Goal: Task Accomplishment & Management: Complete application form

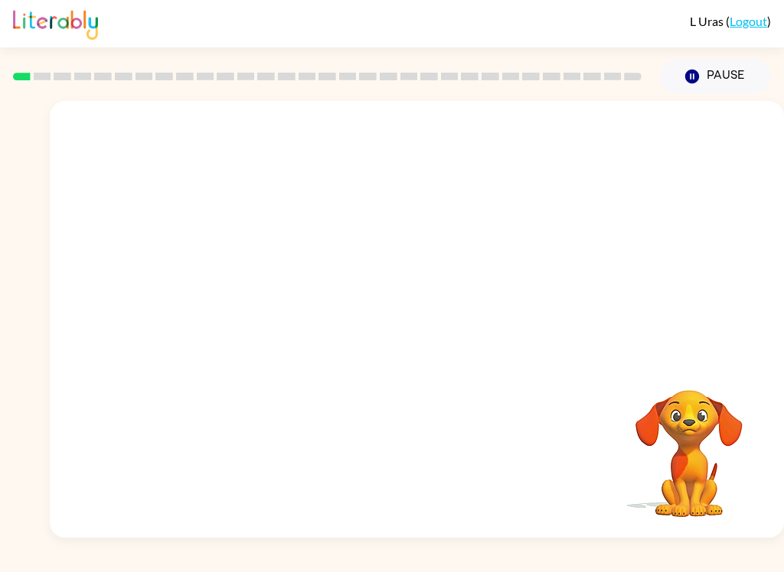
click at [70, 384] on div "Your browser must support playing .mp4 files to use Literably. Please try using…" at bounding box center [417, 319] width 734 height 437
click at [401, 342] on button "button" at bounding box center [417, 327] width 98 height 56
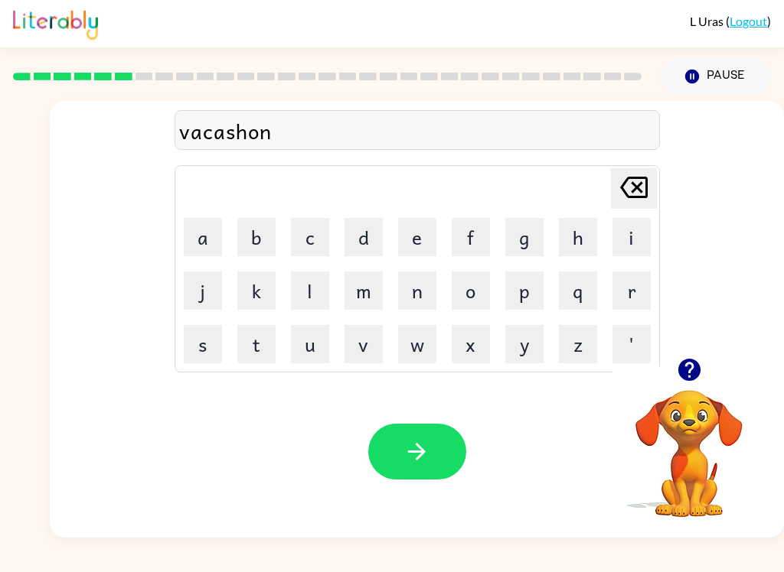
click at [209, 143] on div "vacashon" at bounding box center [417, 131] width 476 height 32
click at [192, 138] on div "vacashon" at bounding box center [417, 131] width 476 height 32
click at [191, 137] on div "vacashon" at bounding box center [417, 131] width 476 height 32
click at [166, 155] on div "vacashono Delete Delete last character input a b c d e f g h i j k l m n o p q …" at bounding box center [417, 229] width 734 height 257
click at [433, 454] on button "button" at bounding box center [417, 452] width 98 height 56
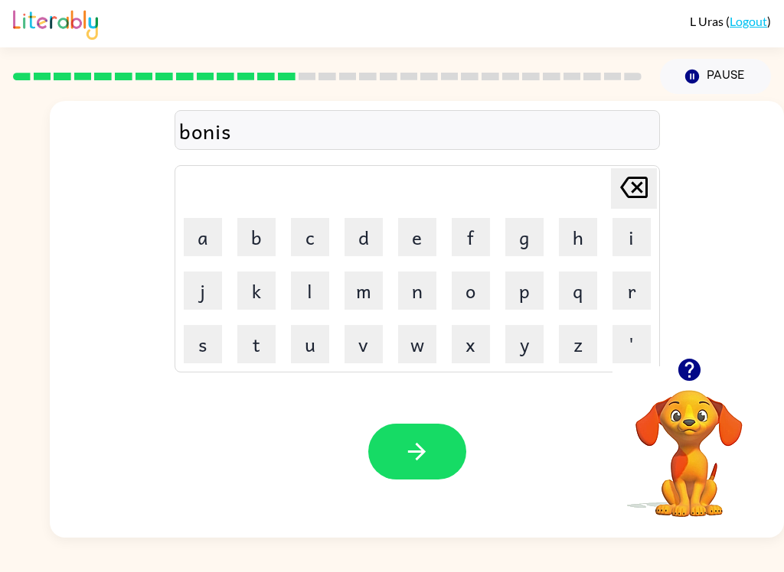
click at [199, 133] on div "bonis" at bounding box center [417, 131] width 476 height 32
click at [422, 455] on icon "button" at bounding box center [417, 452] width 18 height 18
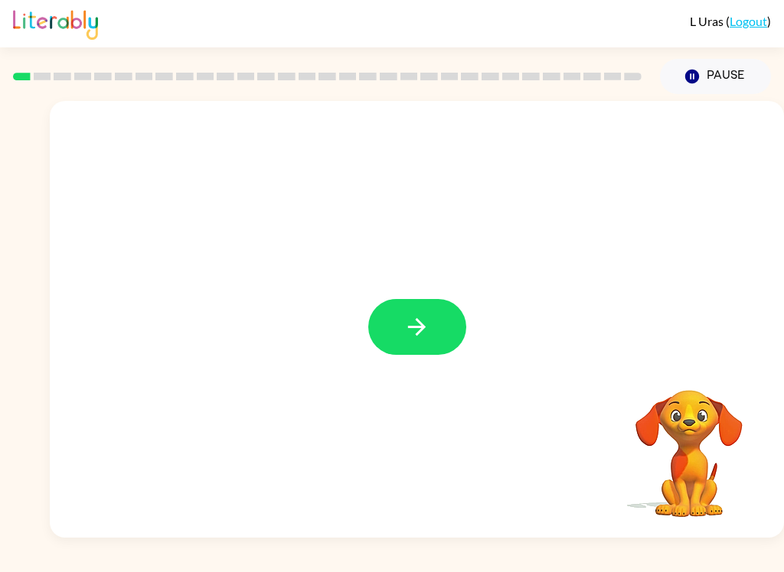
click at [432, 325] on button "button" at bounding box center [417, 327] width 98 height 56
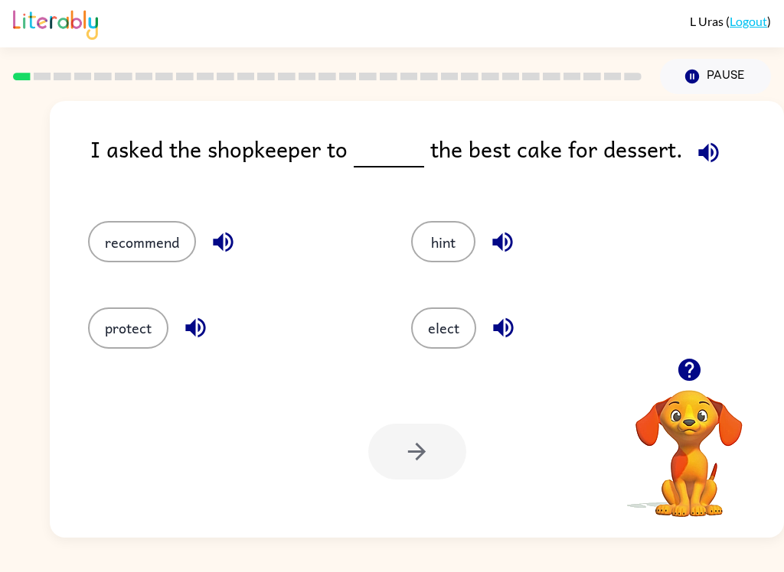
click at [112, 251] on button "recommend" at bounding box center [142, 241] width 108 height 41
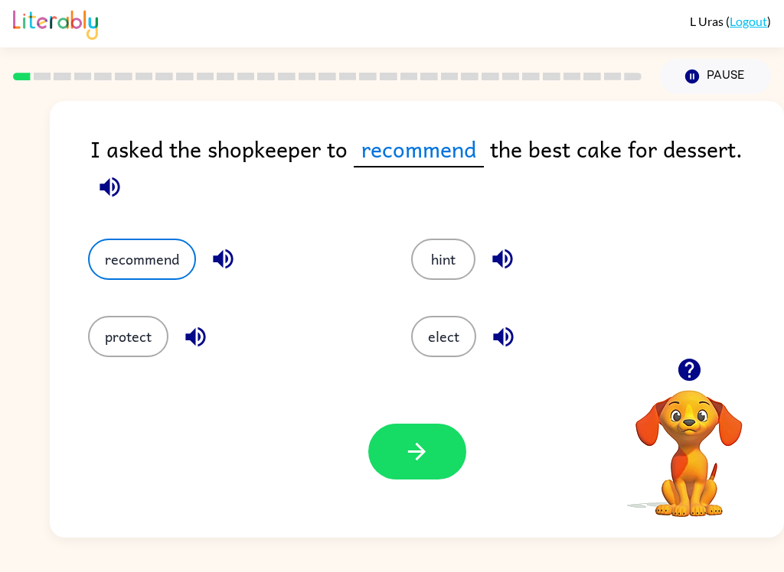
click at [438, 280] on button "hint" at bounding box center [443, 259] width 64 height 41
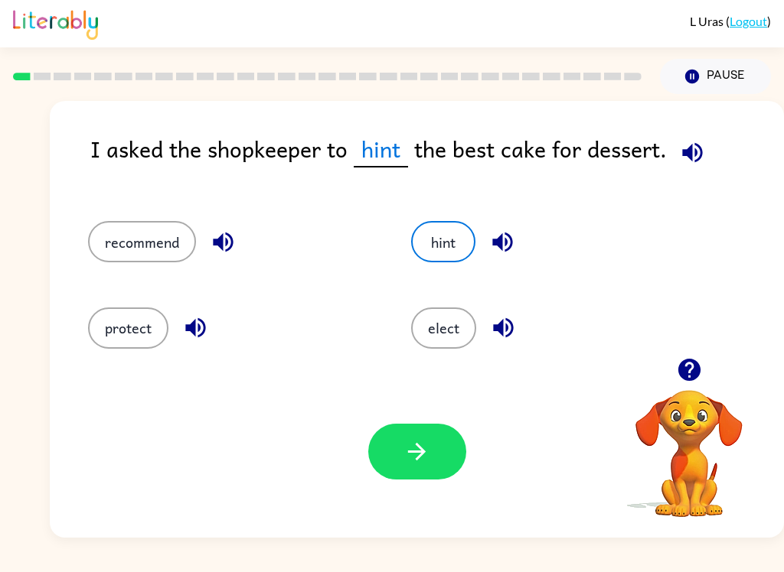
click at [164, 309] on div "protect" at bounding box center [232, 328] width 288 height 41
click at [157, 331] on button "protect" at bounding box center [128, 328] width 80 height 41
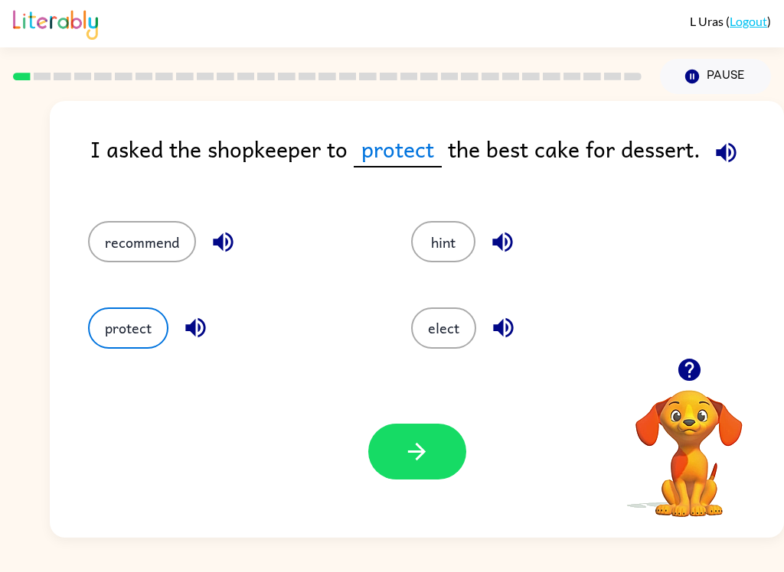
click at [135, 236] on button "recommend" at bounding box center [142, 241] width 108 height 41
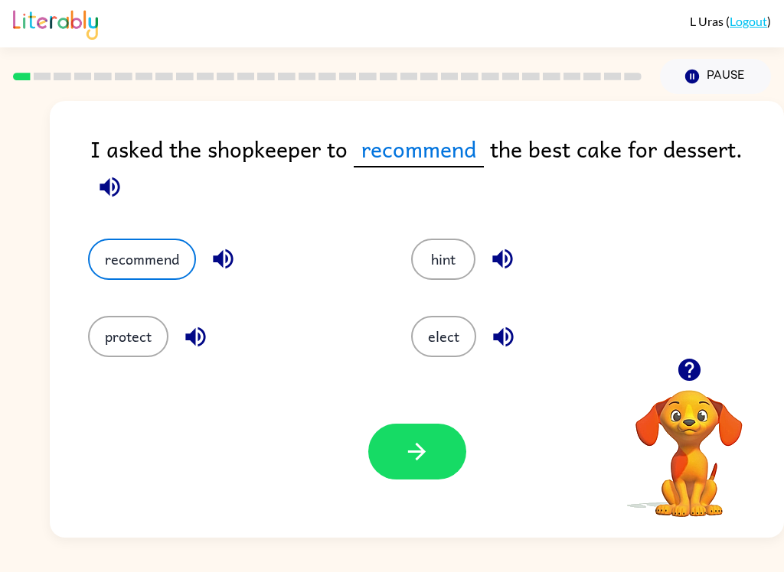
click at [412, 465] on icon "button" at bounding box center [416, 451] width 27 height 27
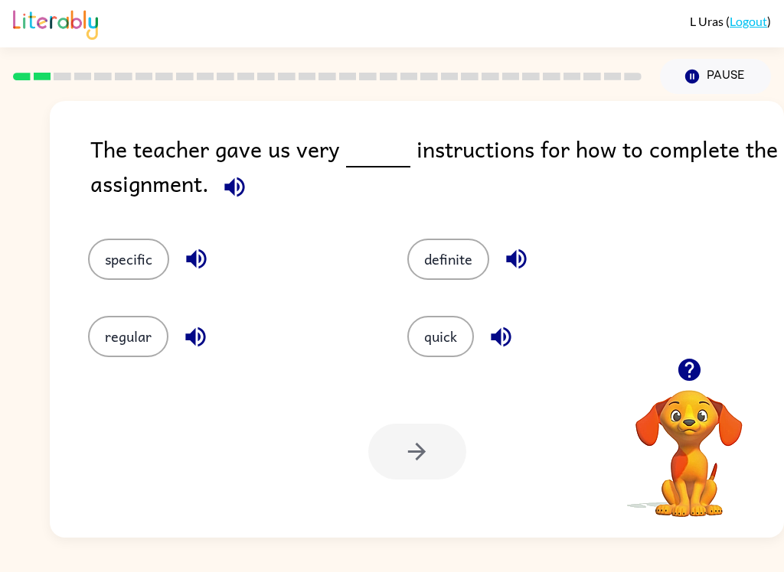
click at [136, 275] on button "specific" at bounding box center [128, 259] width 81 height 41
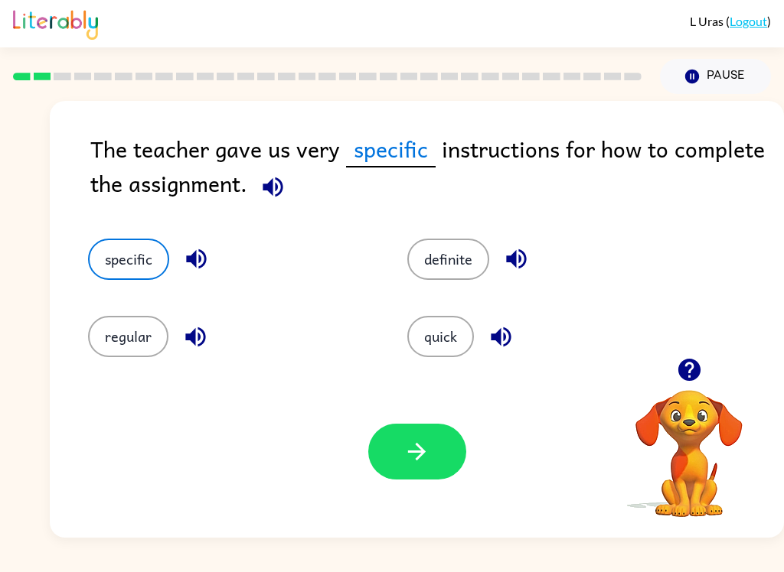
click at [418, 433] on button "button" at bounding box center [417, 452] width 98 height 56
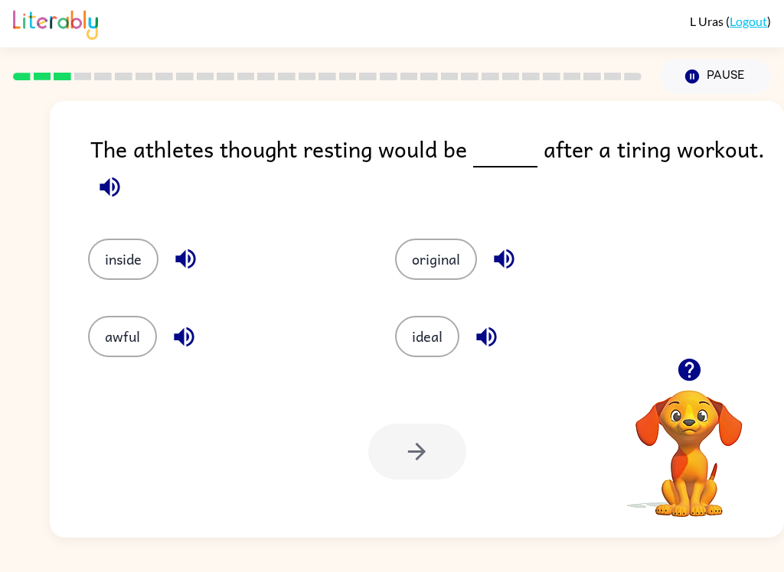
click at [141, 333] on button "awful" at bounding box center [122, 336] width 69 height 41
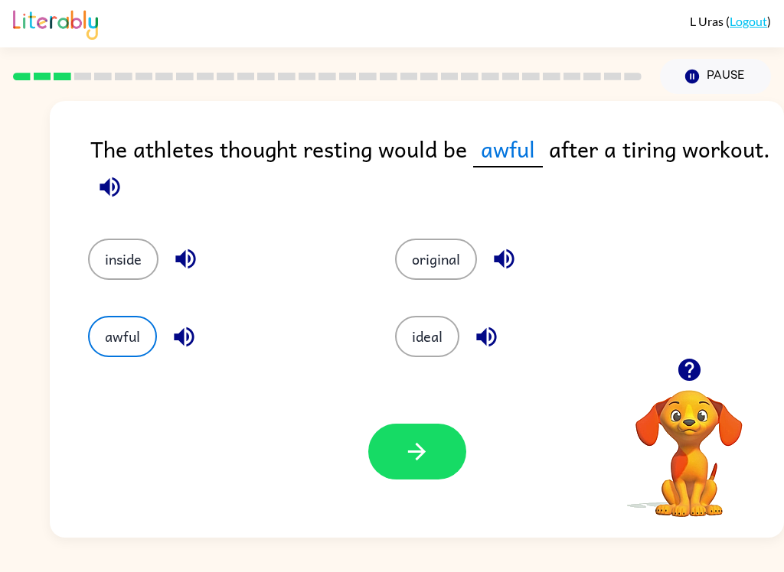
click at [425, 452] on icon "button" at bounding box center [417, 452] width 18 height 18
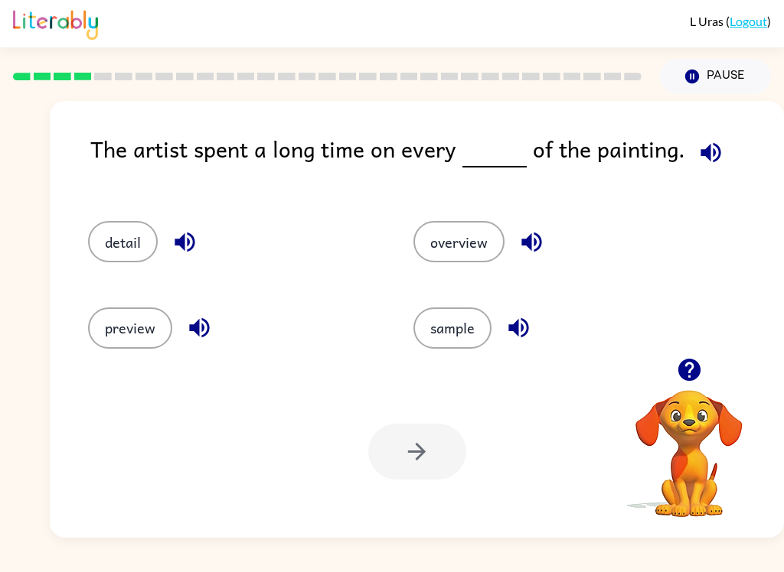
click at [726, 70] on button "Pause Pause" at bounding box center [715, 76] width 111 height 35
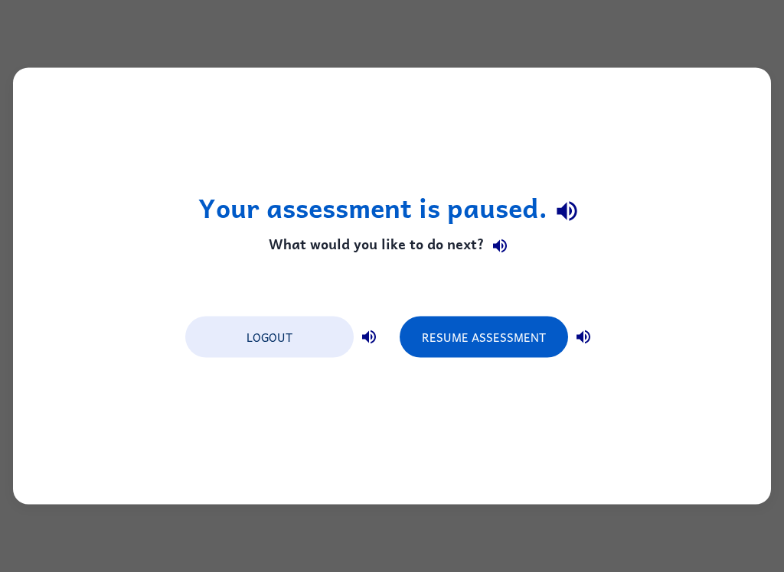
click at [643, 280] on div "Your assessment is paused. What would you like to do next? Logout Resume Assess…" at bounding box center [392, 286] width 758 height 437
click at [719, 142] on div "Your assessment is paused. What would you like to do next? Logout Resume Assess…" at bounding box center [392, 286] width 758 height 437
click at [503, 338] on button "Resume Assessment" at bounding box center [483, 337] width 168 height 41
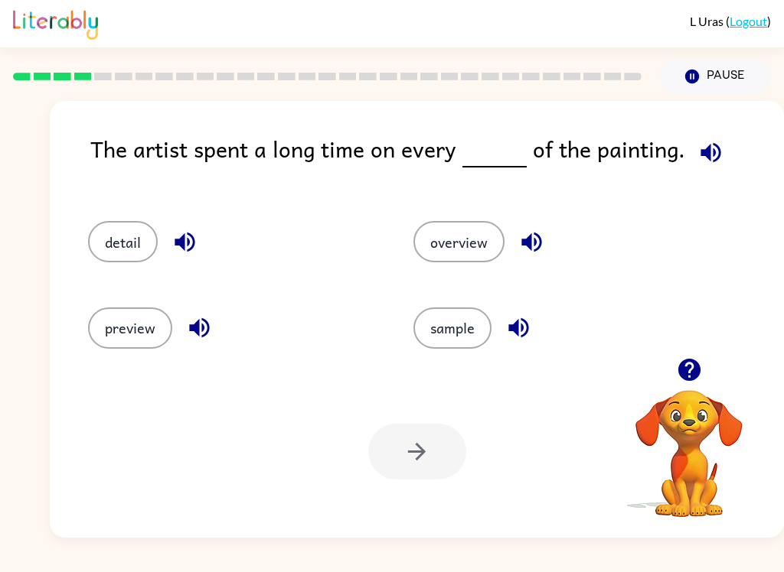
click at [700, 79] on icon "Pause" at bounding box center [691, 76] width 17 height 17
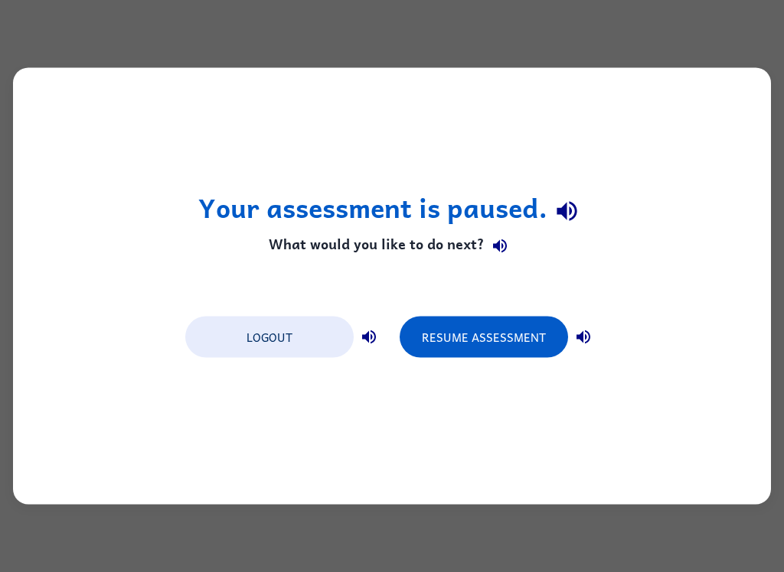
click at [301, 350] on button "Logout" at bounding box center [269, 337] width 168 height 41
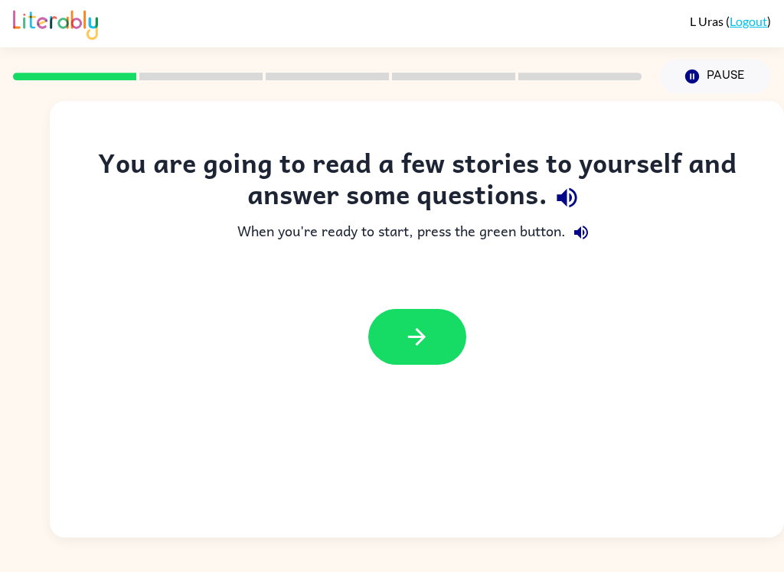
click at [432, 335] on button "button" at bounding box center [417, 337] width 98 height 56
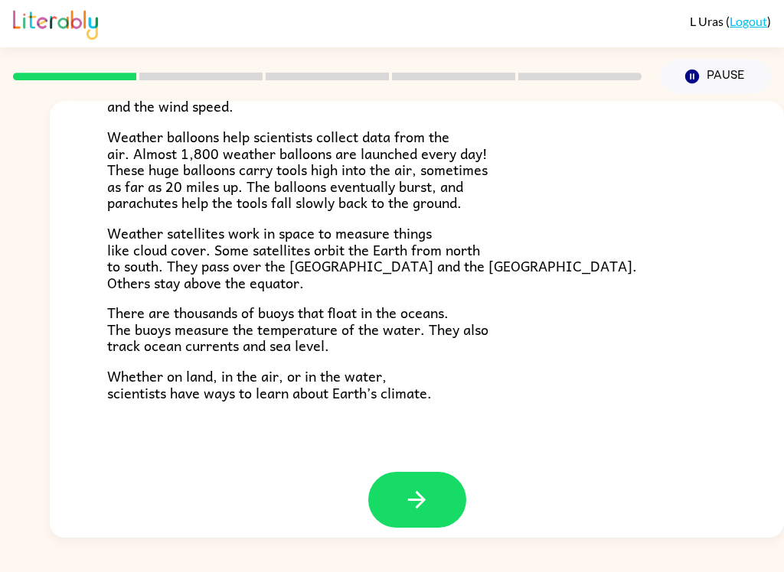
scroll to position [414, 0]
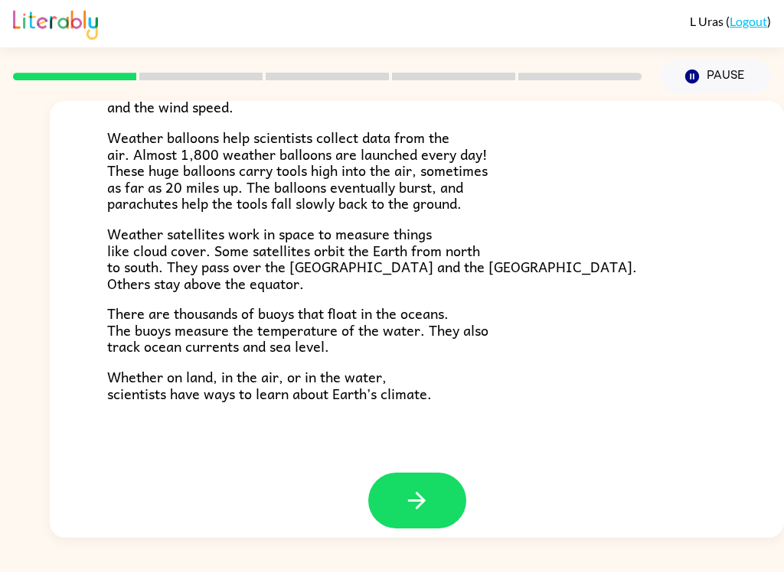
click at [428, 487] on icon "button" at bounding box center [416, 500] width 27 height 27
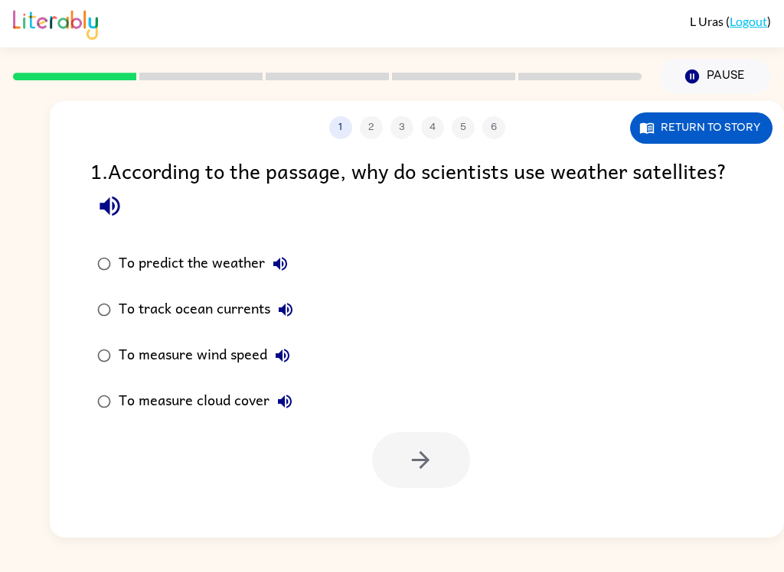
scroll to position [0, 0]
click at [220, 243] on label "To predict the weather" at bounding box center [195, 264] width 227 height 46
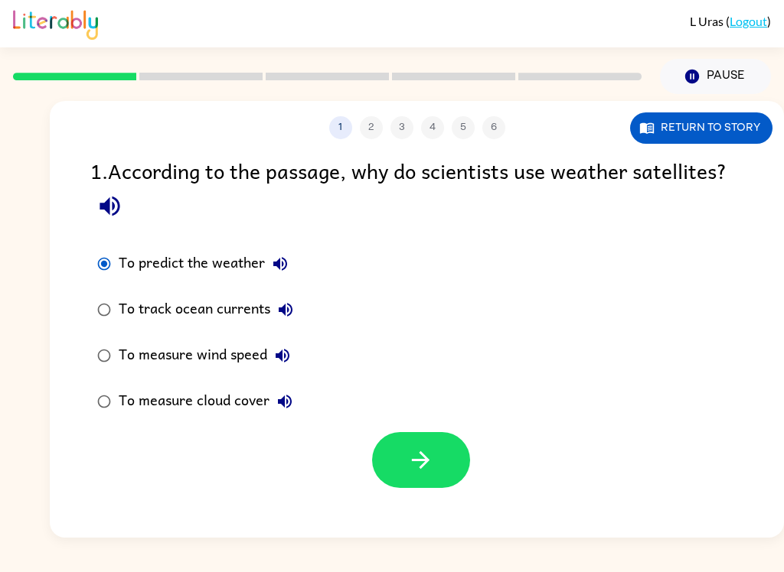
click at [676, 127] on button "Return to story" at bounding box center [701, 127] width 142 height 31
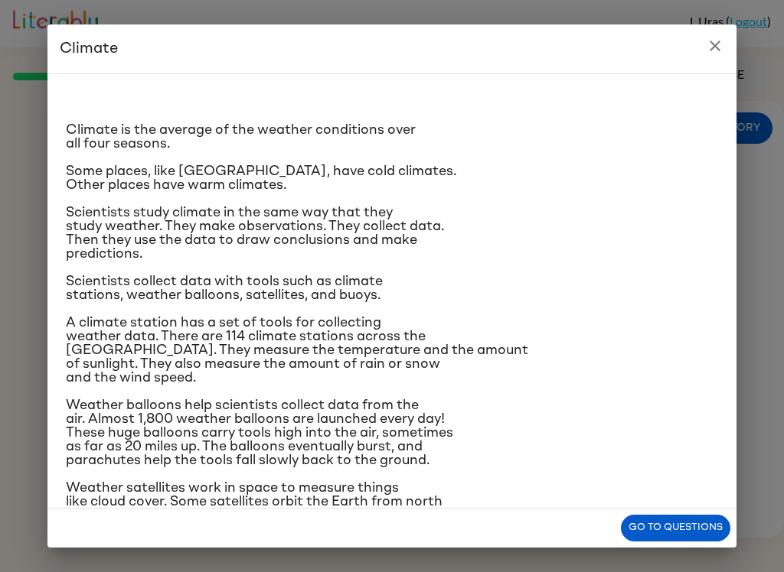
click at [727, 37] on button "close" at bounding box center [714, 46] width 31 height 31
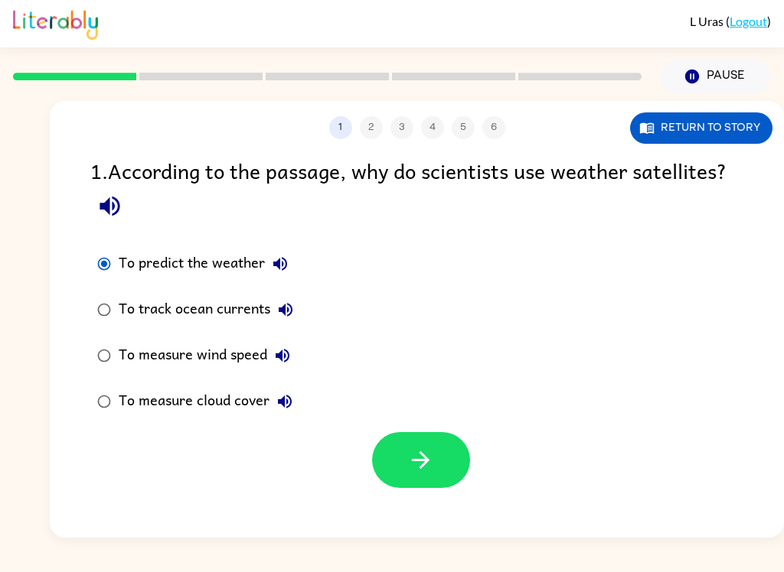
click at [723, 128] on button "Return to story" at bounding box center [701, 127] width 142 height 31
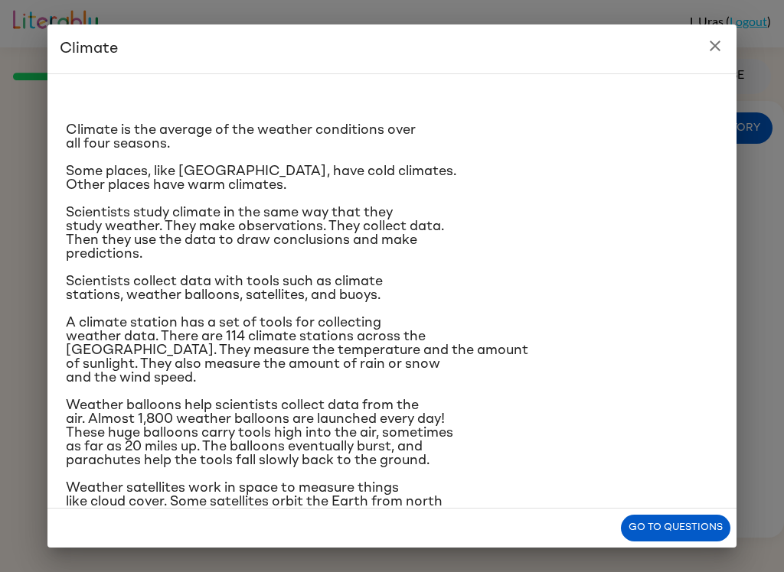
click at [716, 58] on button "close" at bounding box center [714, 46] width 31 height 31
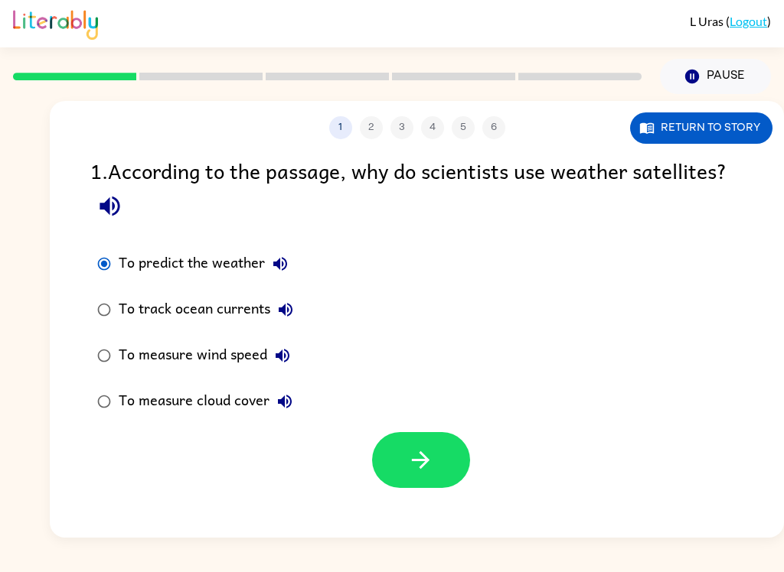
click at [452, 437] on button "button" at bounding box center [421, 460] width 98 height 56
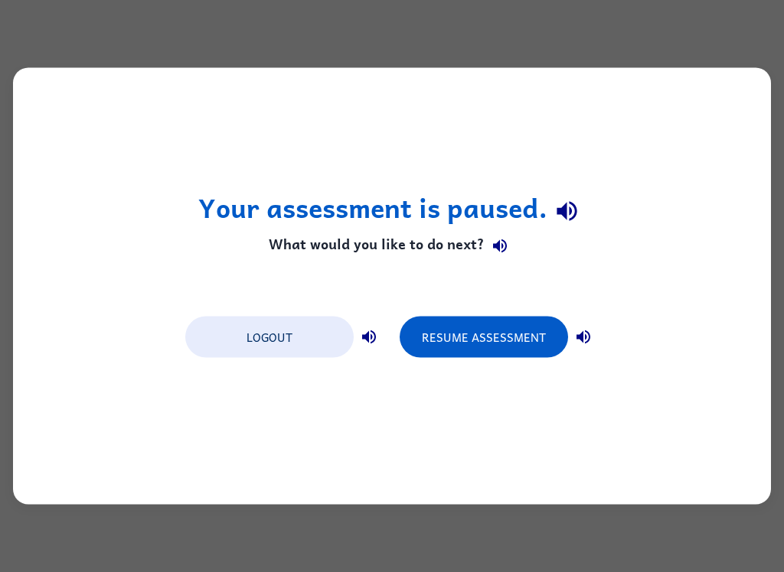
click at [323, 352] on button "Logout" at bounding box center [269, 337] width 168 height 41
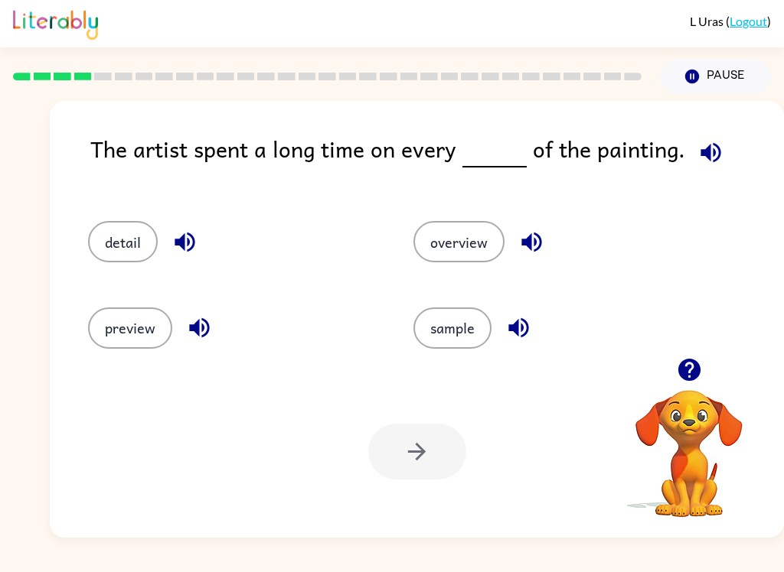
click at [121, 246] on button "detail" at bounding box center [123, 241] width 70 height 41
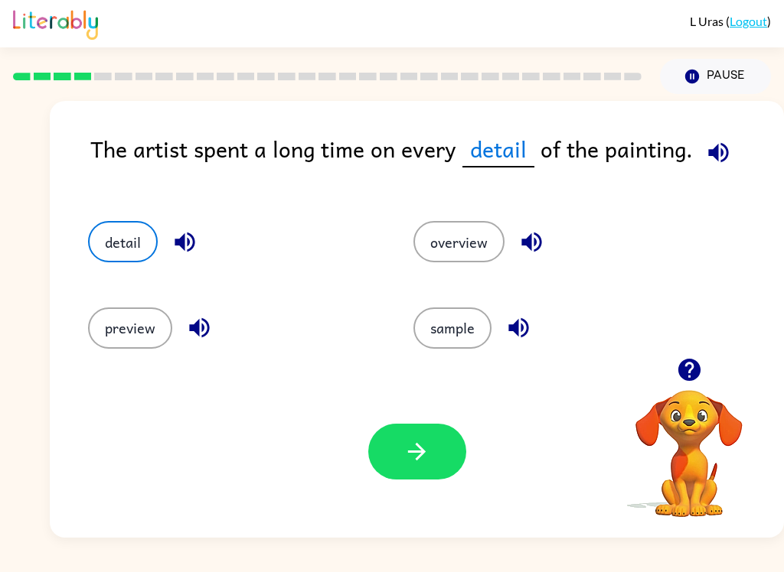
click at [393, 479] on button "button" at bounding box center [417, 452] width 98 height 56
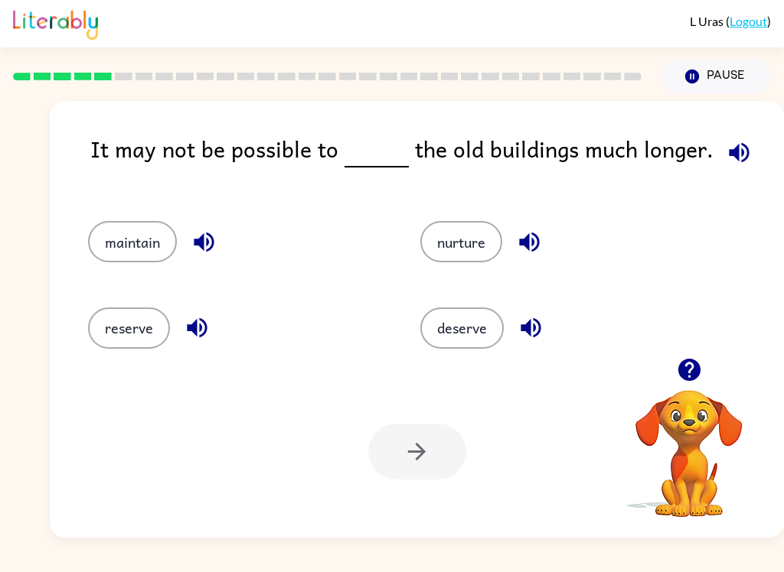
click at [91, 252] on button "maintain" at bounding box center [132, 241] width 89 height 41
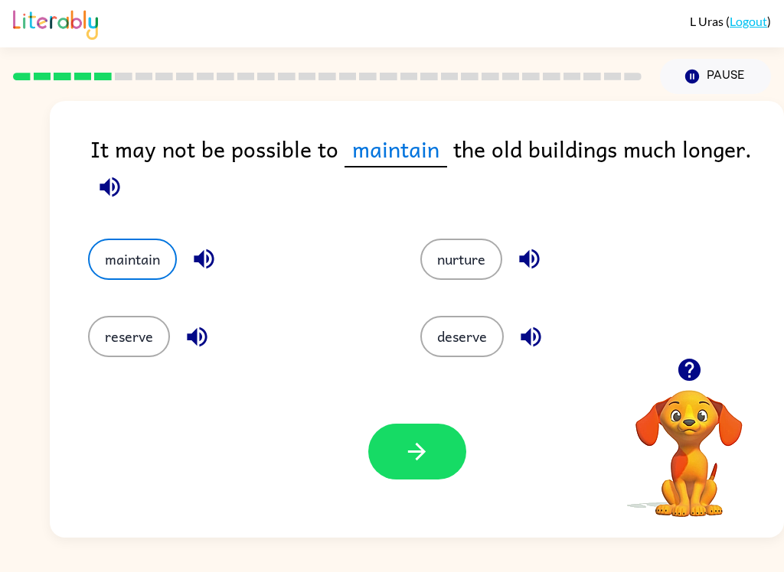
click at [419, 455] on icon "button" at bounding box center [416, 451] width 27 height 27
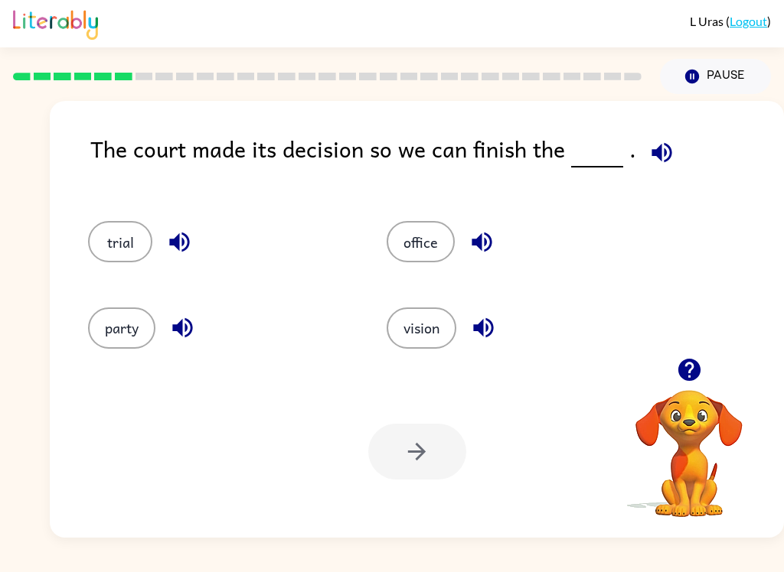
click at [429, 322] on button "vision" at bounding box center [421, 328] width 70 height 41
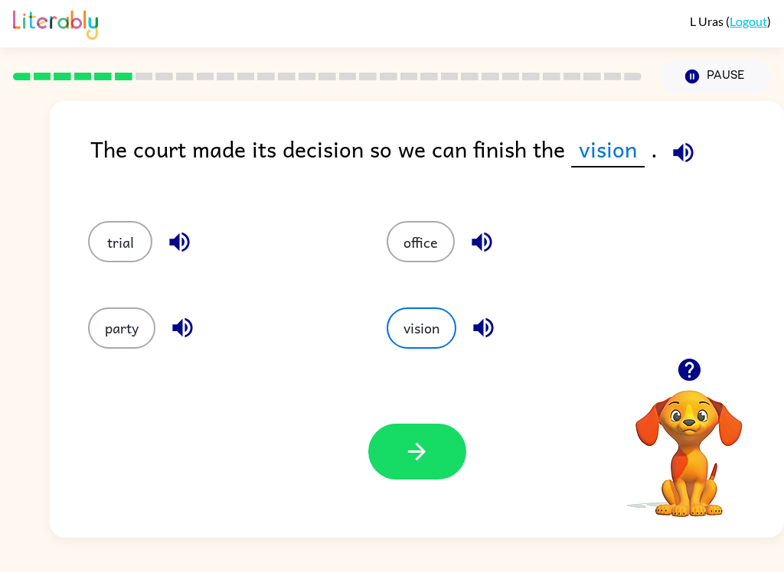
click at [433, 441] on button "button" at bounding box center [417, 452] width 98 height 56
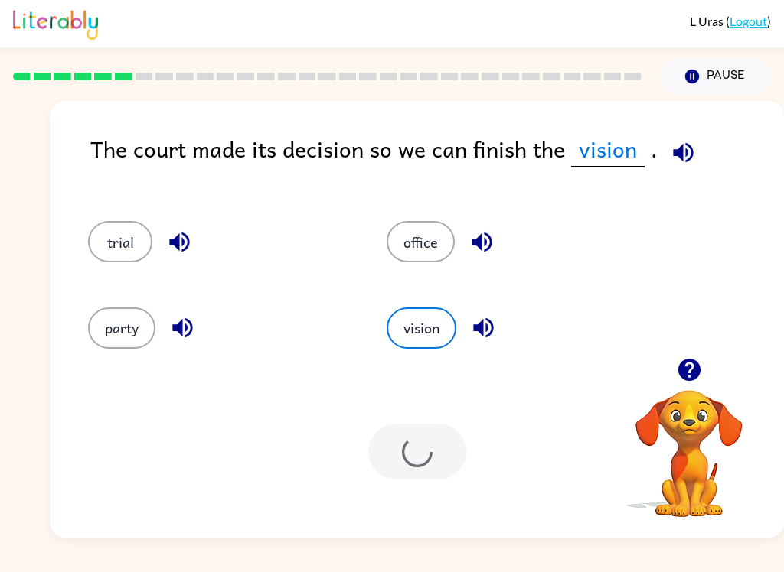
click at [433, 441] on div at bounding box center [417, 452] width 98 height 56
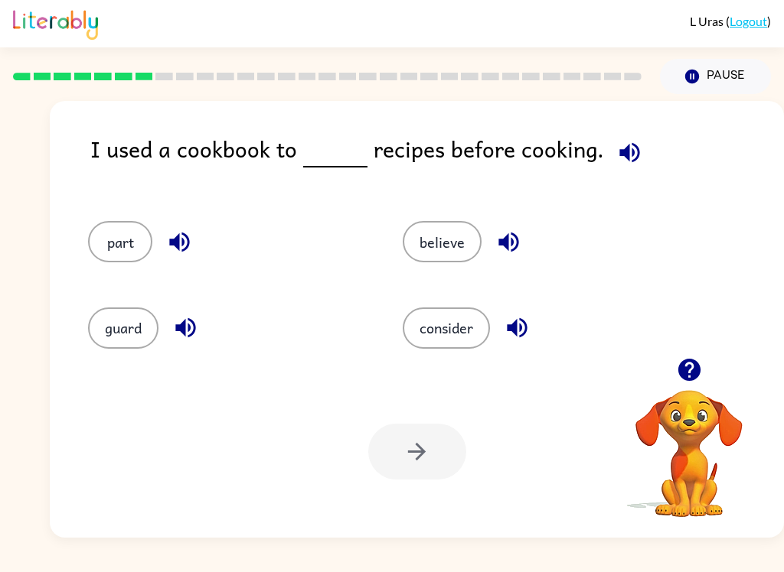
click at [676, 386] on button "button" at bounding box center [689, 369] width 39 height 39
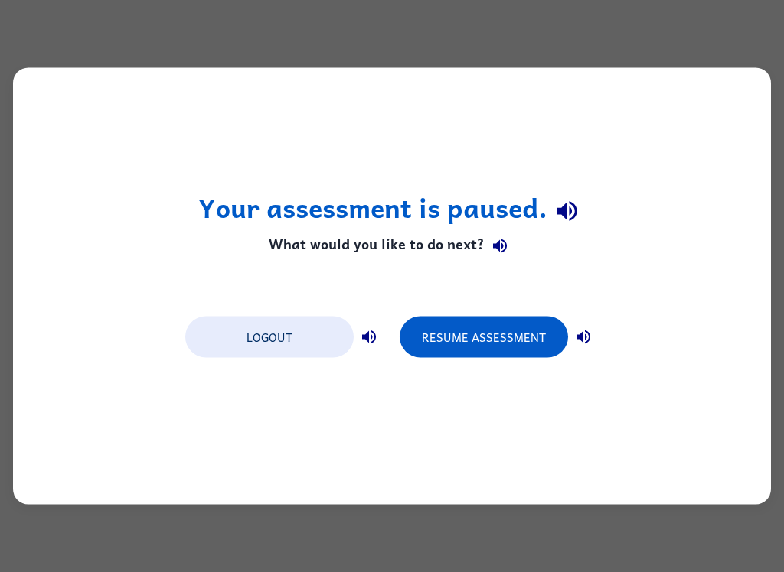
click at [492, 335] on button "Resume Assessment" at bounding box center [483, 337] width 168 height 41
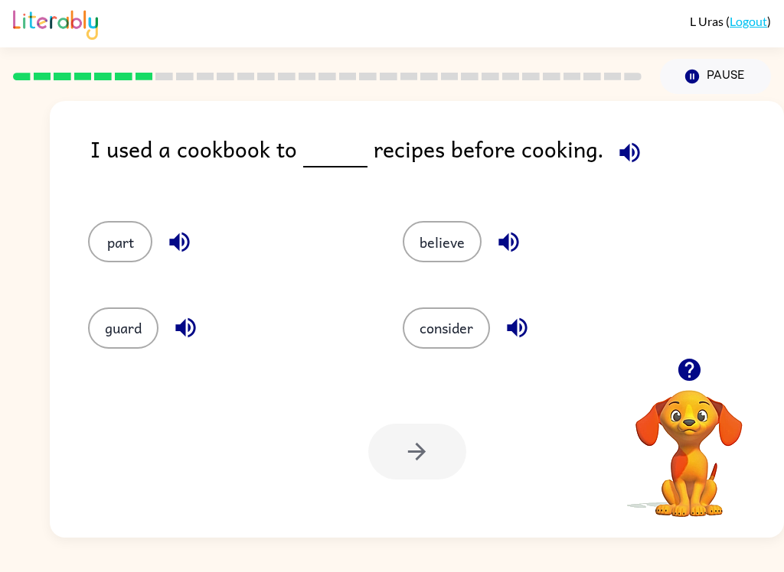
click at [130, 321] on button "guard" at bounding box center [123, 328] width 70 height 41
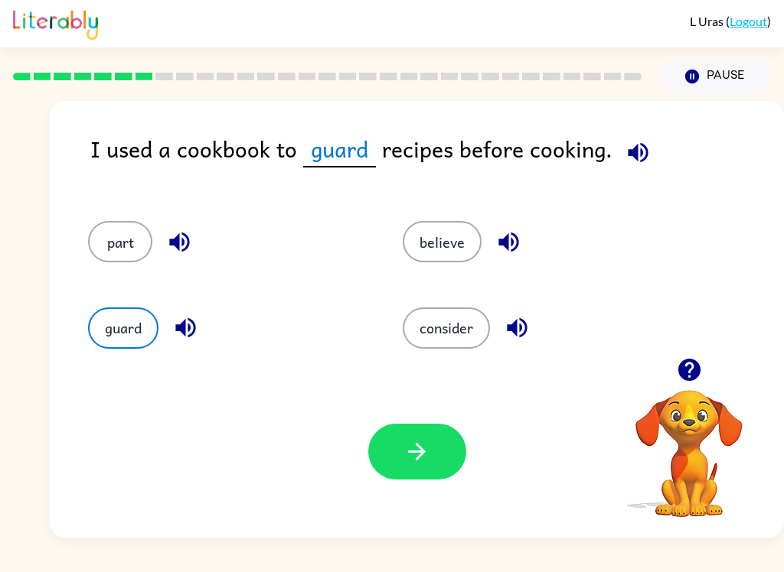
click at [402, 467] on button "button" at bounding box center [417, 452] width 98 height 56
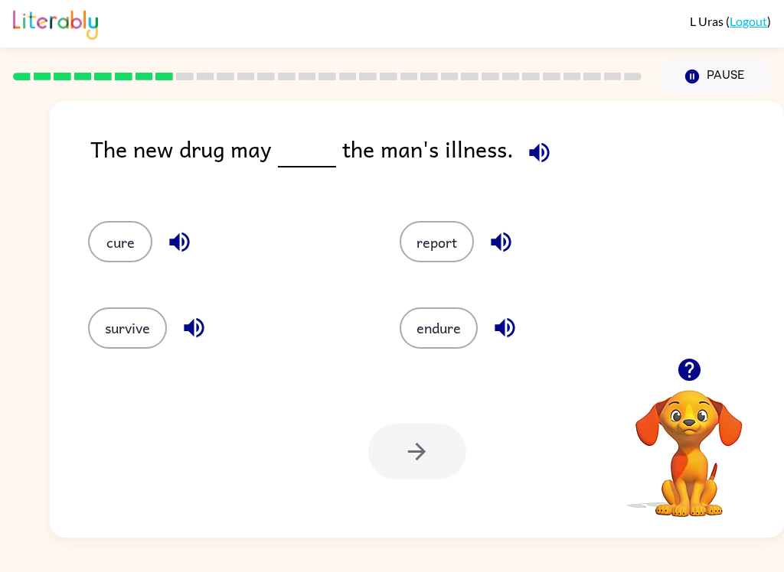
click at [430, 459] on div at bounding box center [417, 452] width 98 height 56
click at [117, 249] on button "cure" at bounding box center [120, 241] width 64 height 41
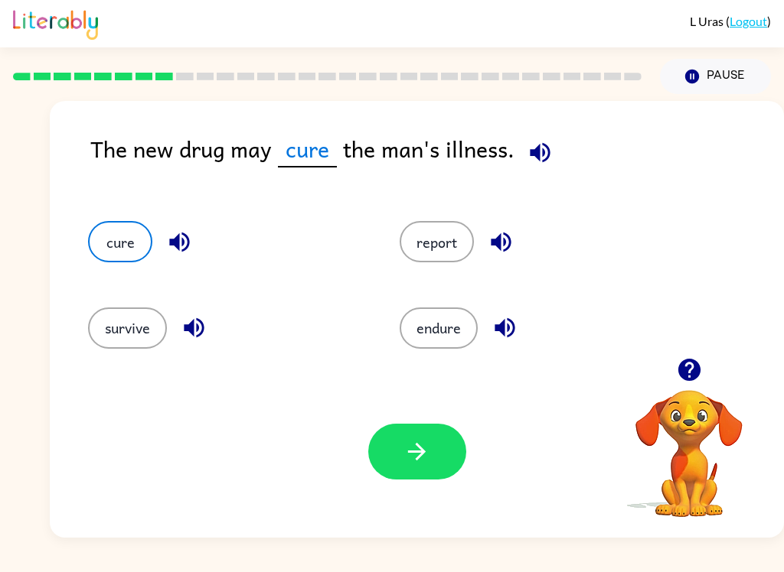
click at [120, 243] on button "cure" at bounding box center [120, 241] width 64 height 41
click at [425, 458] on icon "button" at bounding box center [416, 451] width 27 height 27
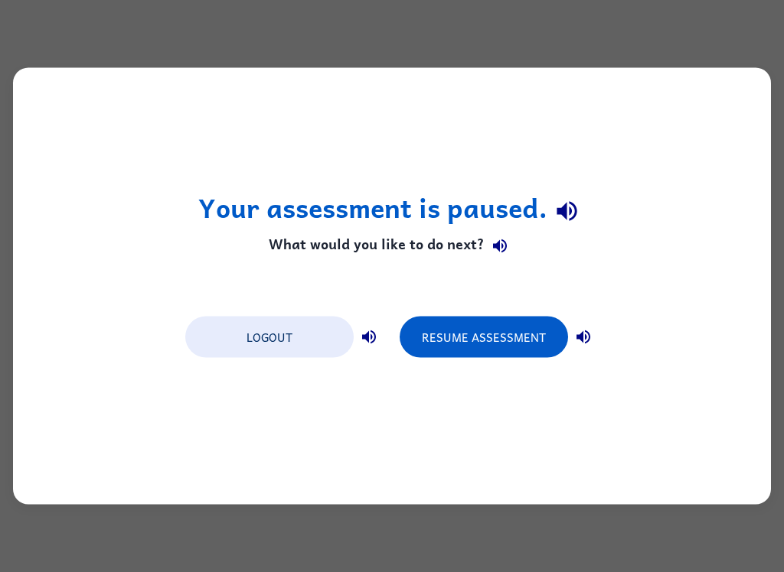
click at [534, 351] on button "Resume Assessment" at bounding box center [483, 337] width 168 height 41
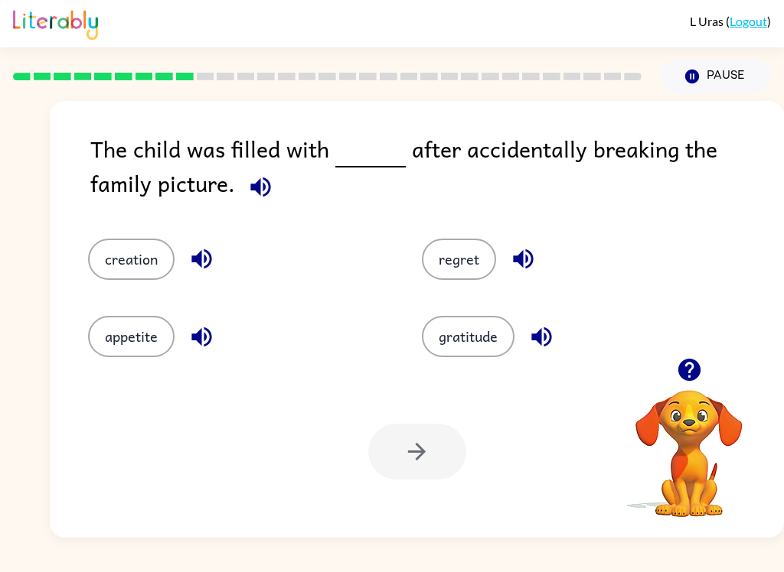
click at [475, 255] on button "regret" at bounding box center [459, 259] width 74 height 41
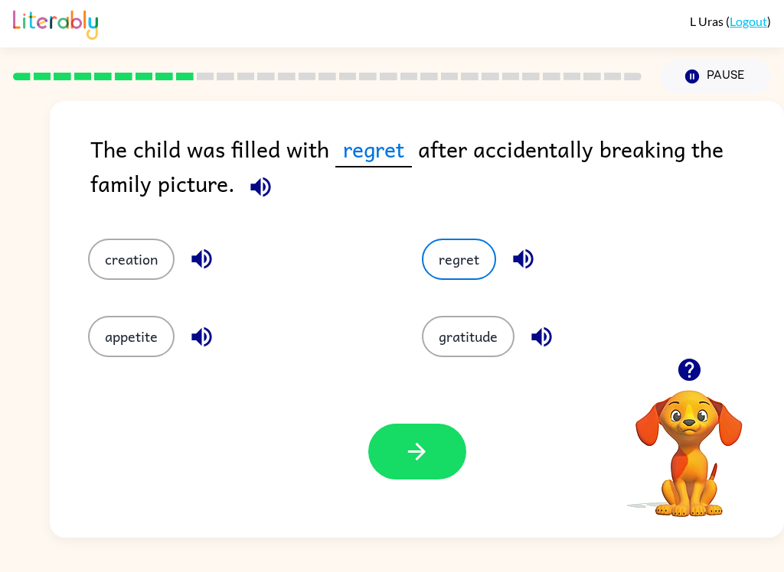
click at [416, 452] on icon "button" at bounding box center [417, 452] width 18 height 18
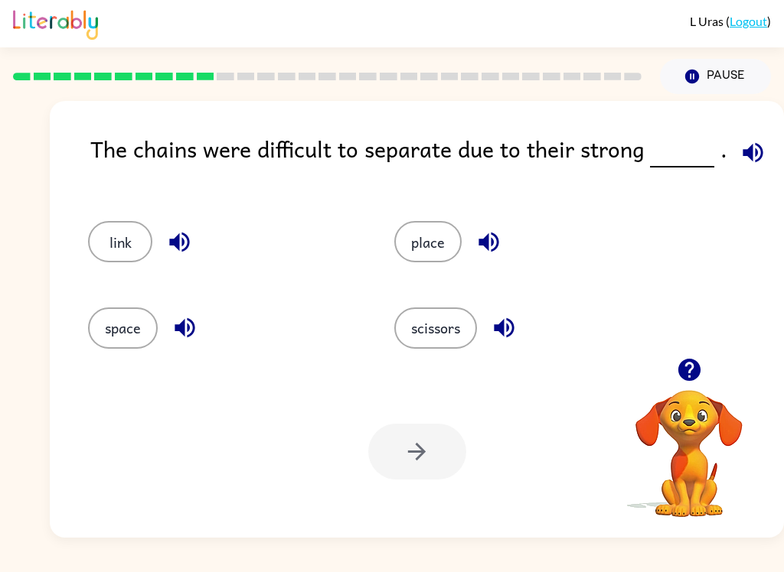
click at [136, 240] on button "link" at bounding box center [120, 241] width 64 height 41
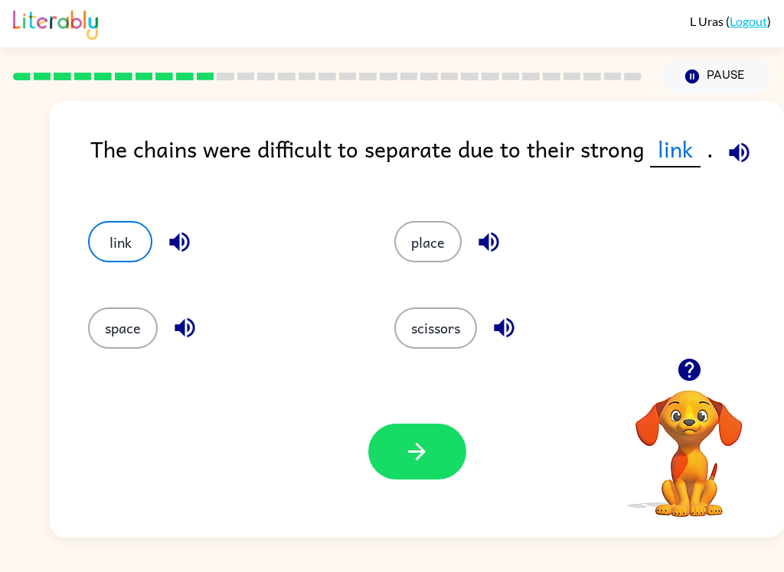
click at [414, 455] on icon "button" at bounding box center [416, 451] width 27 height 27
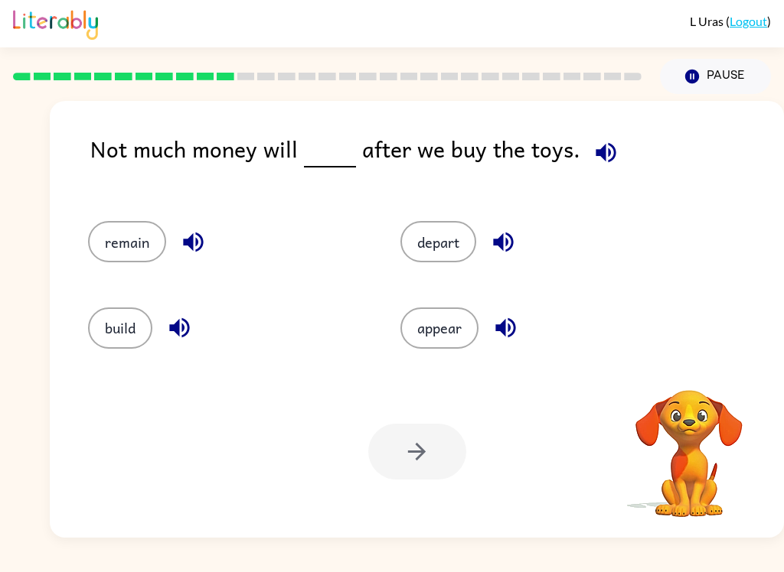
click at [328, 391] on div "Your browser must support playing .mp4 files to use Literably. Please try using…" at bounding box center [417, 452] width 734 height 172
click at [122, 223] on button "remain" at bounding box center [127, 241] width 78 height 41
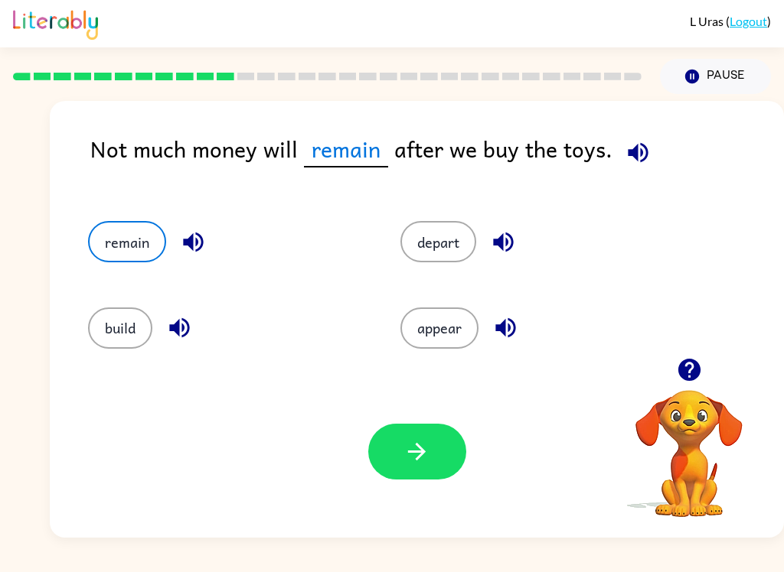
click at [419, 437] on button "button" at bounding box center [417, 452] width 98 height 56
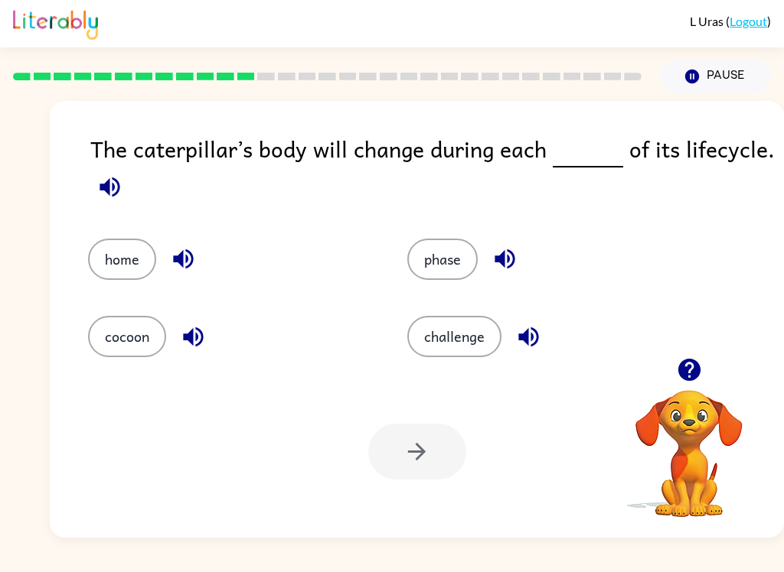
click at [135, 336] on button "cocoon" at bounding box center [127, 336] width 78 height 41
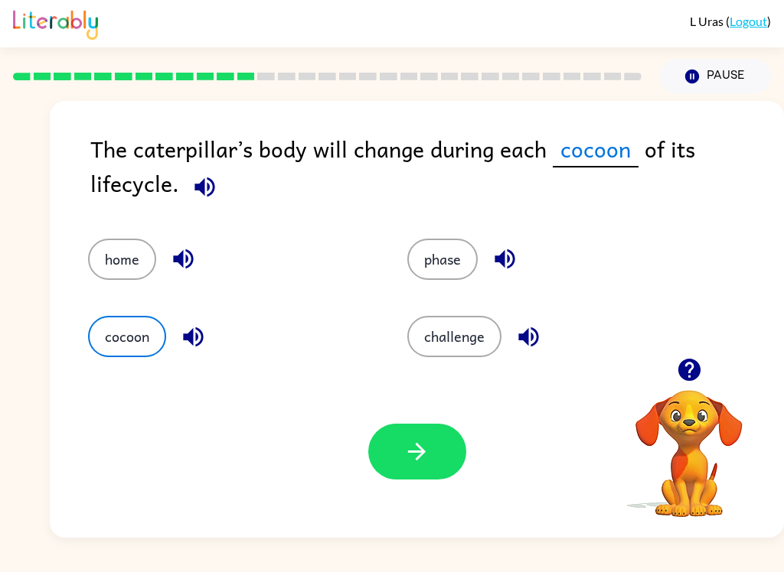
click at [429, 444] on icon "button" at bounding box center [416, 451] width 27 height 27
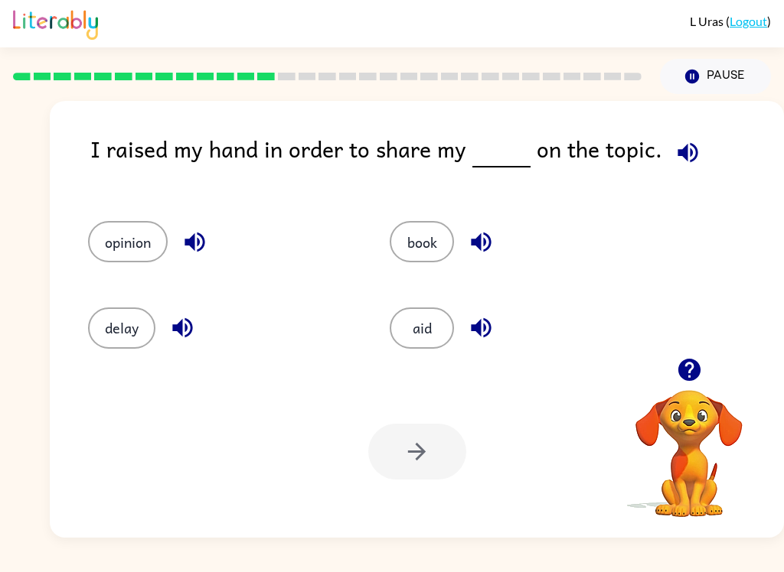
click at [139, 236] on button "opinion" at bounding box center [128, 241] width 80 height 41
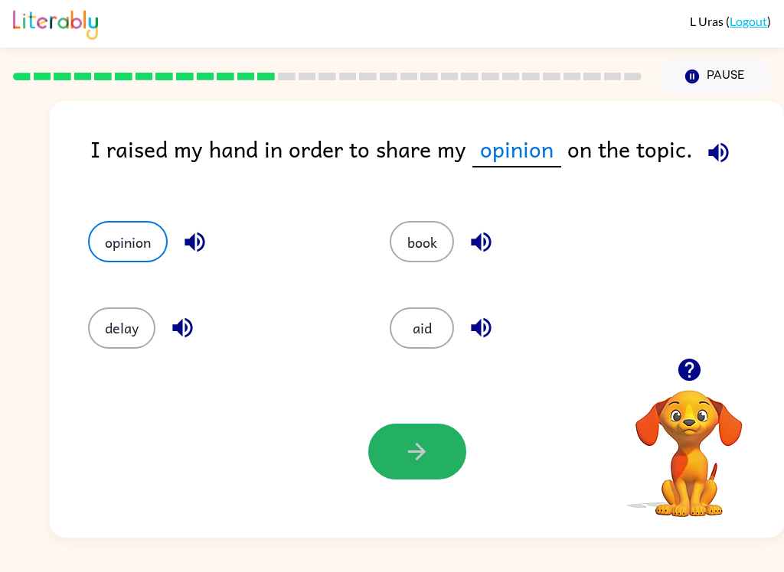
click at [423, 453] on icon "button" at bounding box center [417, 452] width 18 height 18
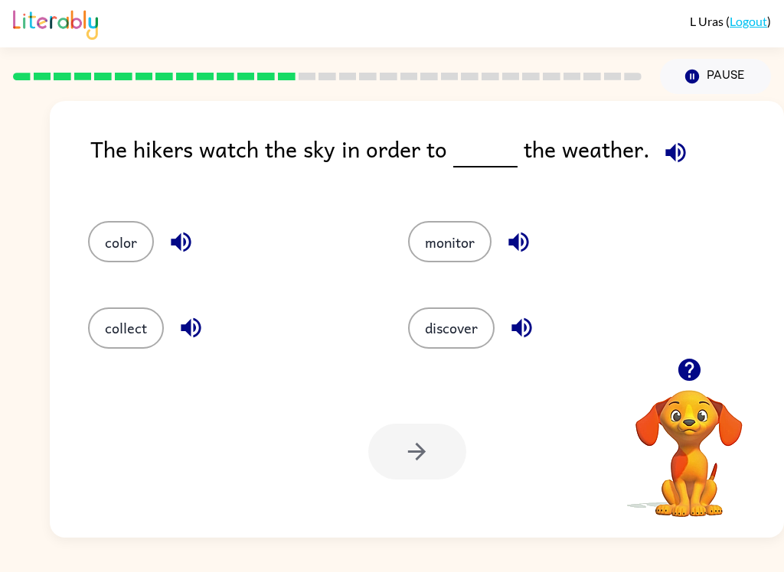
click at [440, 335] on button "discover" at bounding box center [451, 328] width 86 height 41
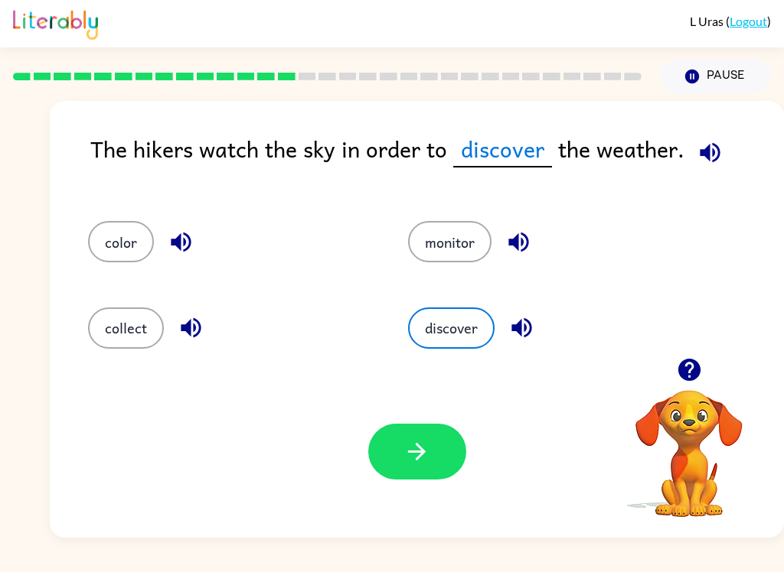
click at [436, 438] on button "button" at bounding box center [417, 452] width 98 height 56
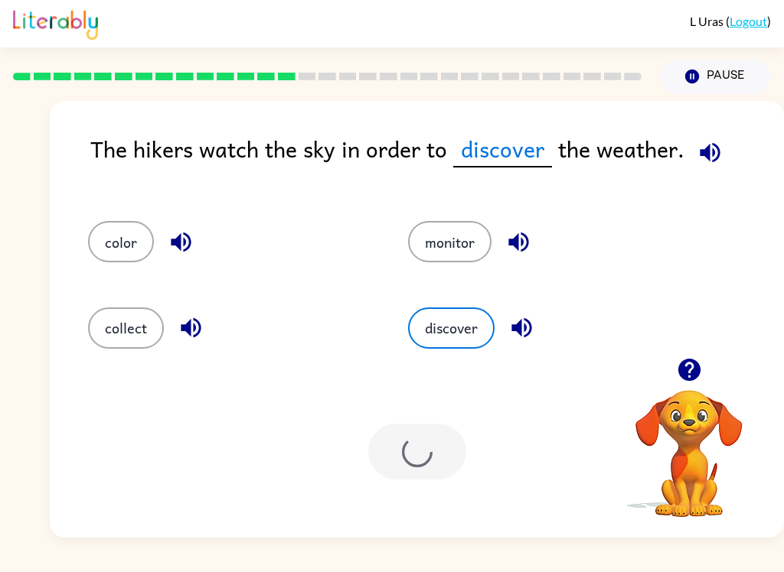
click at [705, 526] on div "Your browser must support playing .mp4 files to use Literably. Please try using…" at bounding box center [417, 452] width 734 height 172
click at [409, 467] on div at bounding box center [417, 452] width 98 height 56
click at [408, 466] on div at bounding box center [417, 452] width 98 height 56
click at [407, 445] on div at bounding box center [417, 452] width 98 height 56
click at [412, 439] on div at bounding box center [417, 452] width 98 height 56
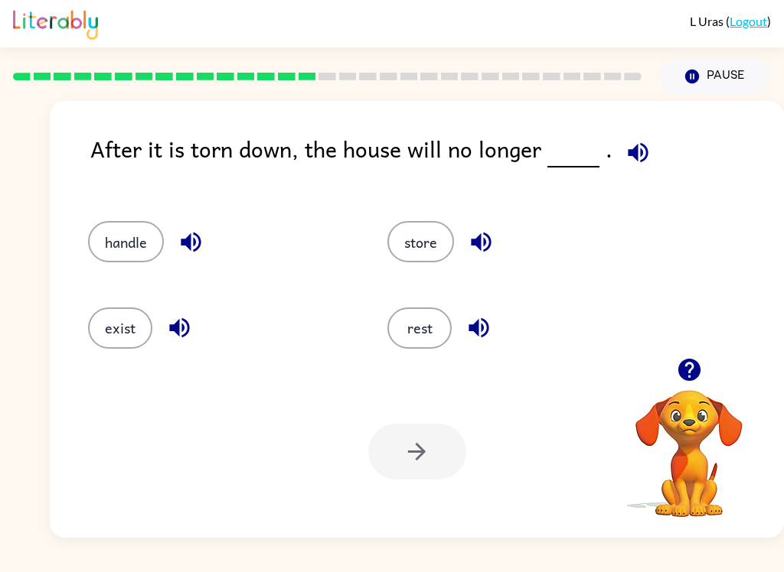
click at [129, 331] on button "exist" at bounding box center [120, 328] width 64 height 41
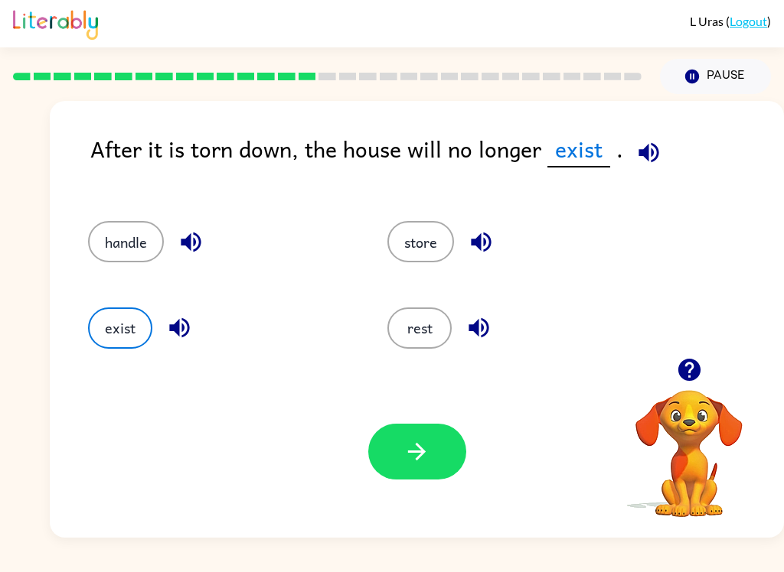
click at [401, 465] on button "button" at bounding box center [417, 452] width 98 height 56
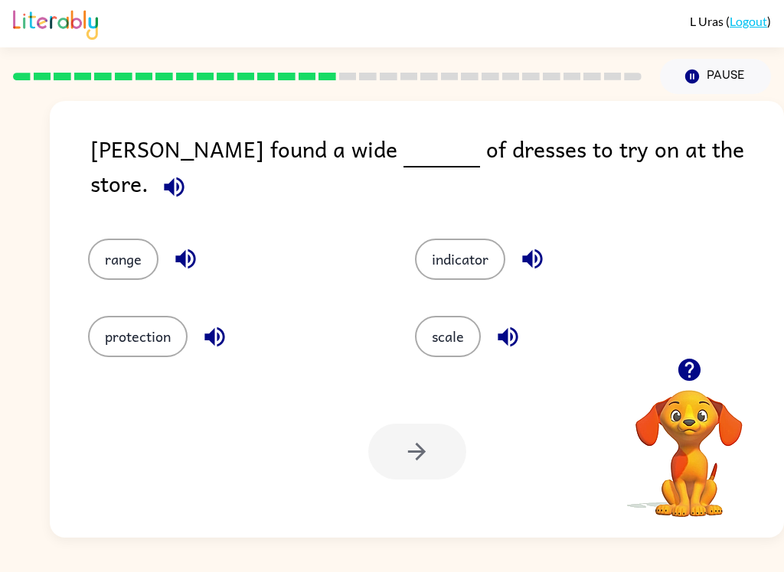
click at [107, 246] on button "range" at bounding box center [123, 259] width 70 height 41
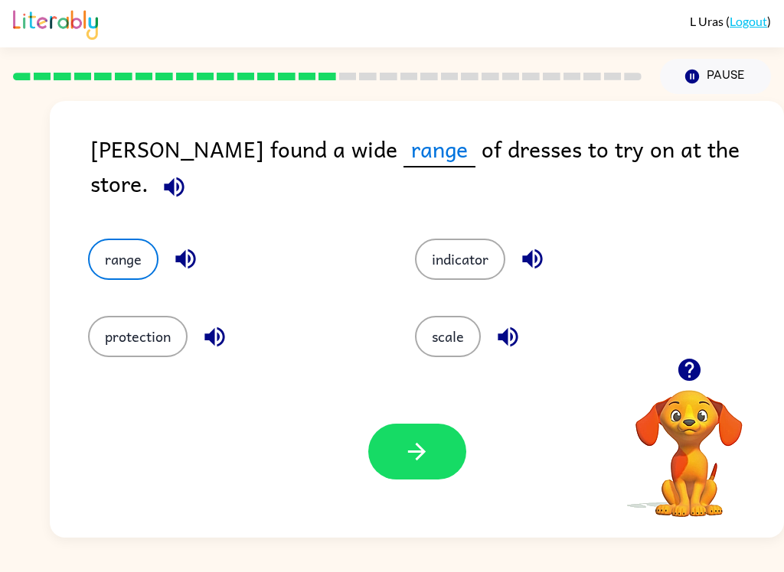
click at [396, 435] on button "button" at bounding box center [417, 452] width 98 height 56
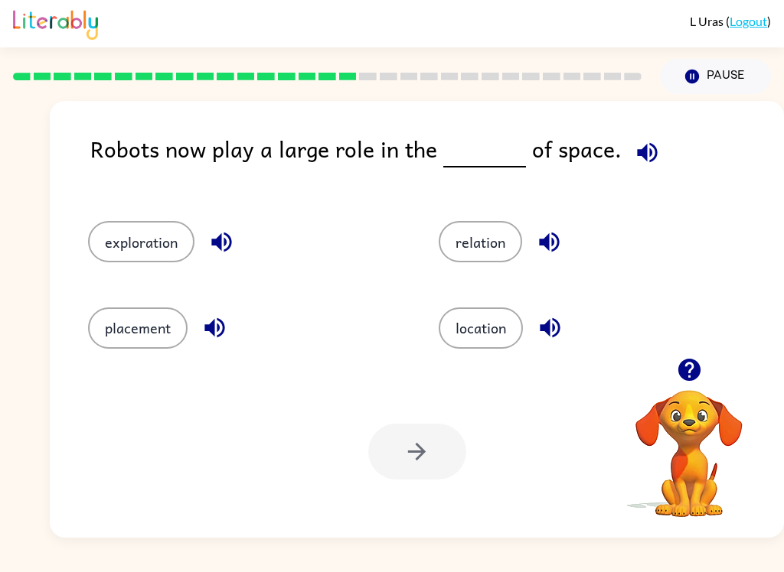
click at [137, 249] on button "exploration" at bounding box center [141, 241] width 106 height 41
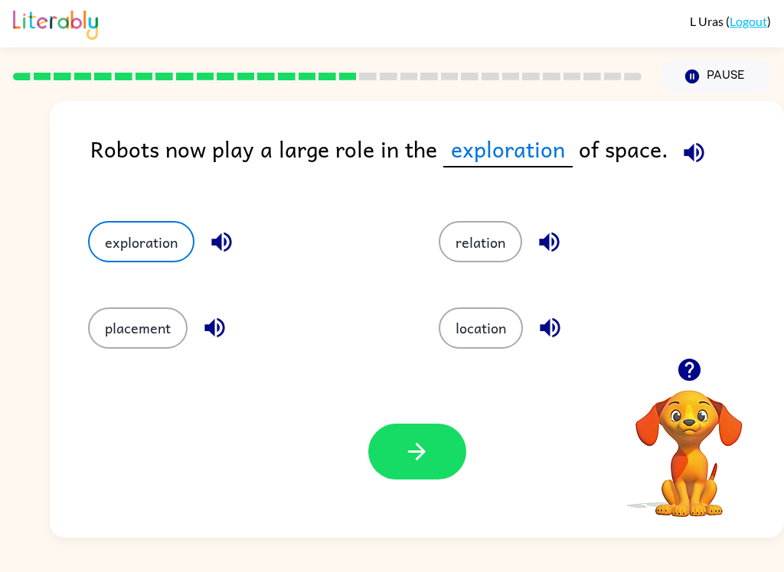
click at [426, 466] on button "button" at bounding box center [417, 452] width 98 height 56
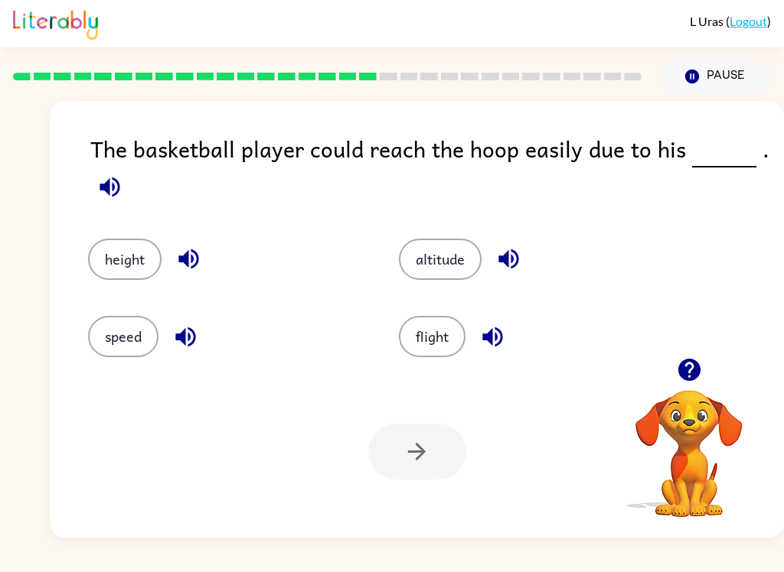
click at [421, 452] on div at bounding box center [417, 452] width 98 height 56
click at [135, 260] on button "height" at bounding box center [124, 259] width 73 height 41
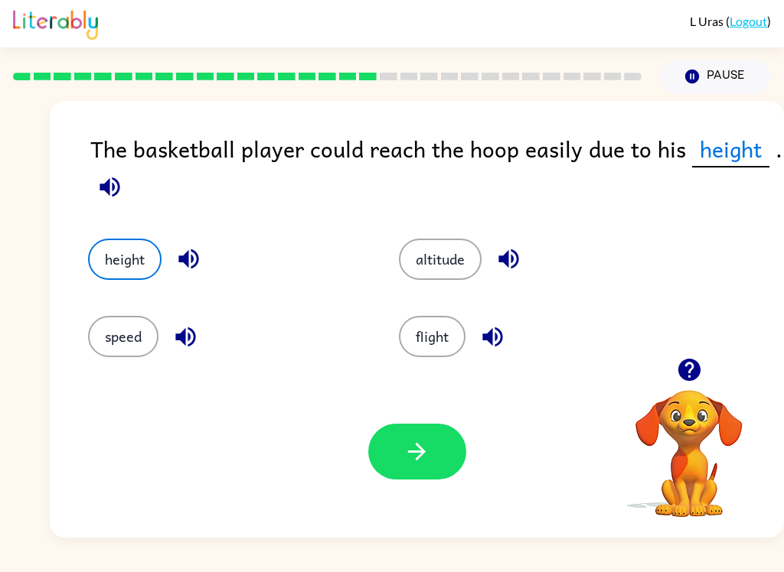
click at [135, 259] on button "height" at bounding box center [124, 259] width 73 height 41
click at [405, 461] on icon "button" at bounding box center [416, 451] width 27 height 27
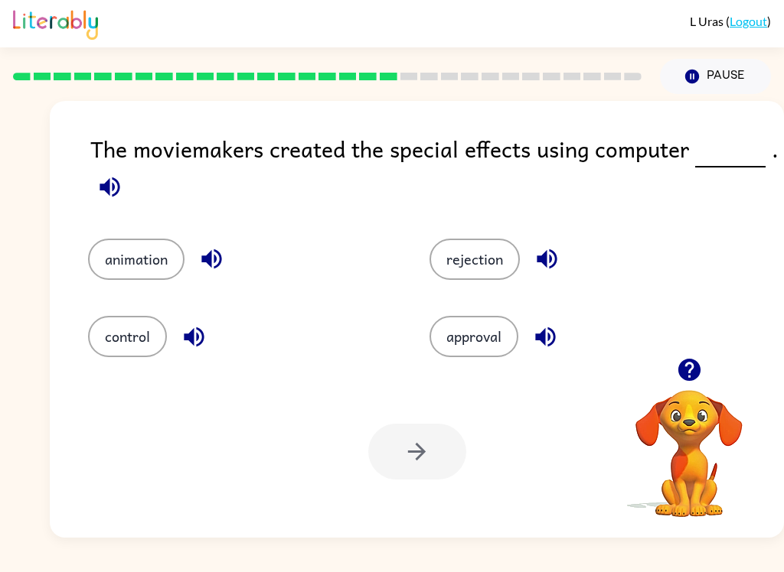
click at [147, 279] on button "animation" at bounding box center [136, 259] width 96 height 41
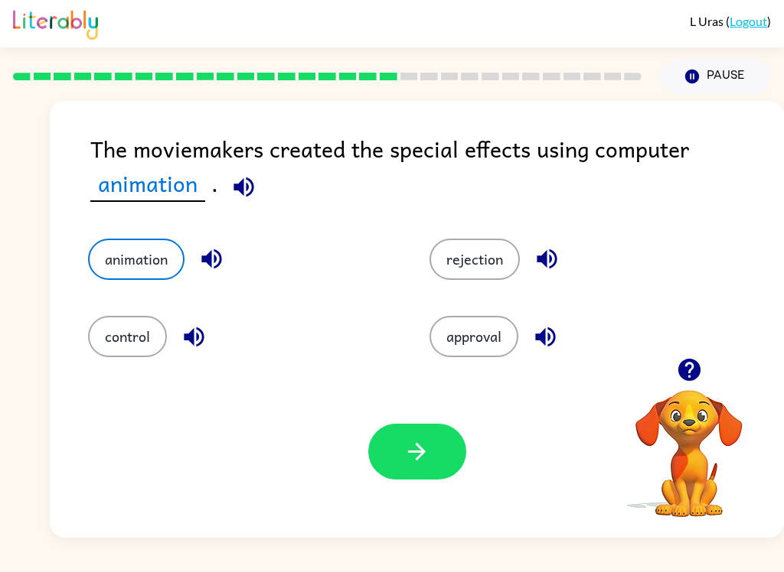
click at [438, 439] on button "button" at bounding box center [417, 452] width 98 height 56
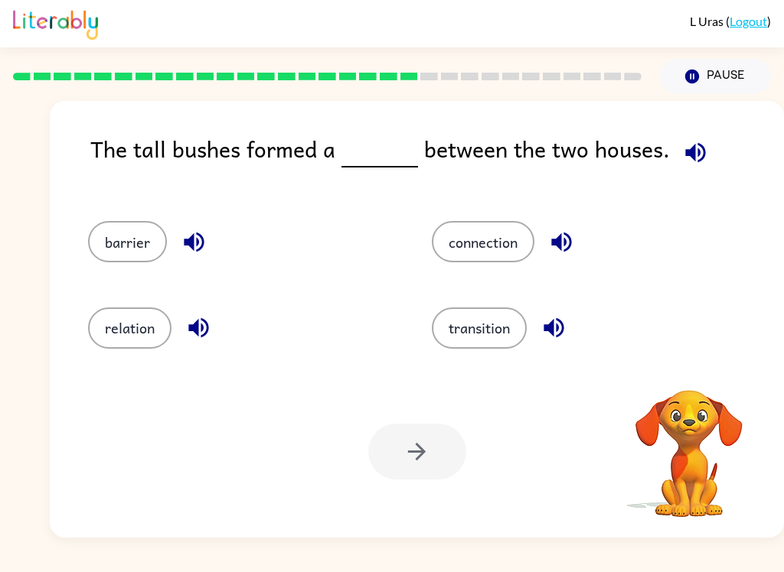
click at [129, 253] on button "barrier" at bounding box center [127, 241] width 79 height 41
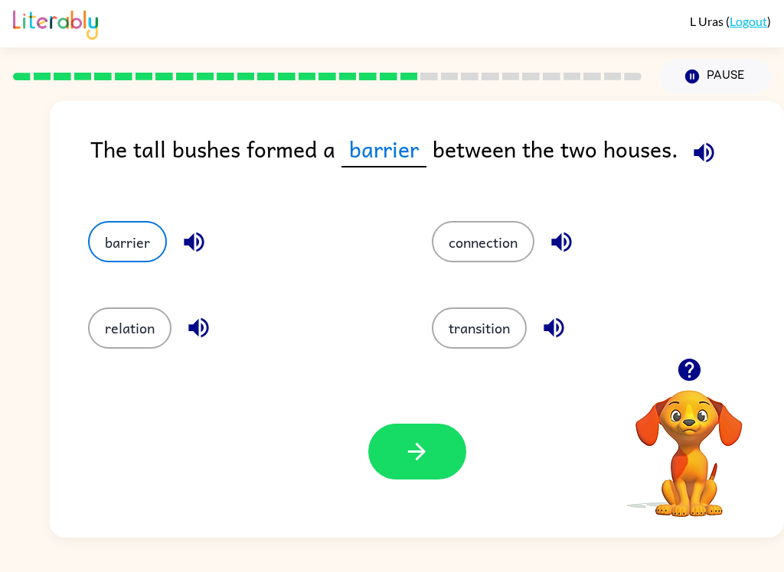
click at [426, 435] on button "button" at bounding box center [417, 452] width 98 height 56
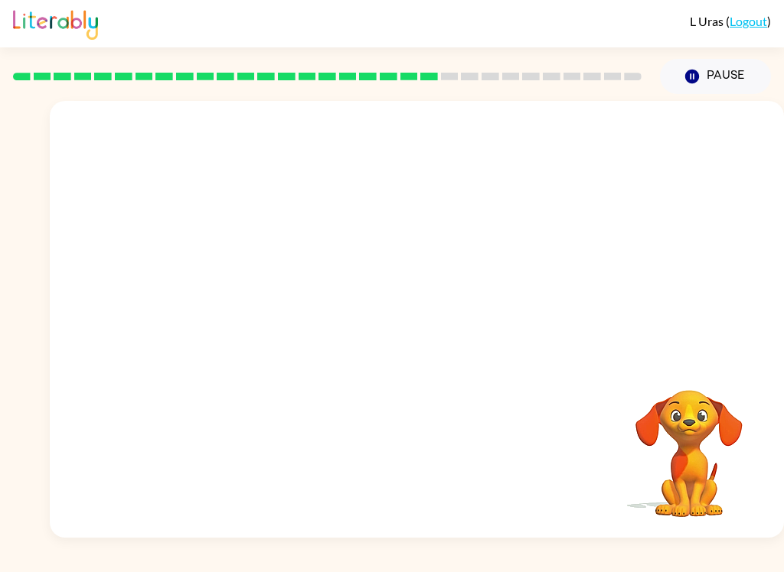
click at [294, 566] on div "L Uras ( Logout ) Pause Pause Your browser must support playing .mp4 files to u…" at bounding box center [392, 286] width 784 height 572
click at [782, 127] on video "Your browser must support playing .mp4 files to use Literably. Please try using…" at bounding box center [417, 229] width 734 height 257
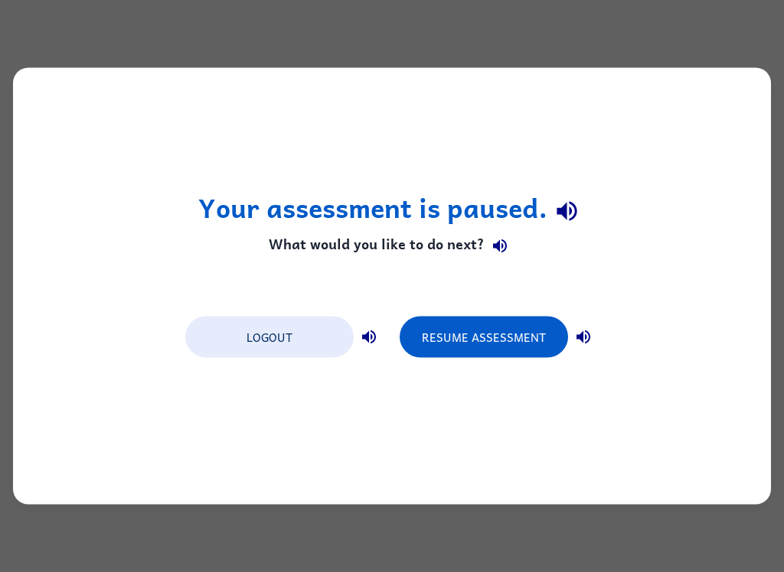
click at [506, 329] on button "Resume Assessment" at bounding box center [483, 337] width 168 height 41
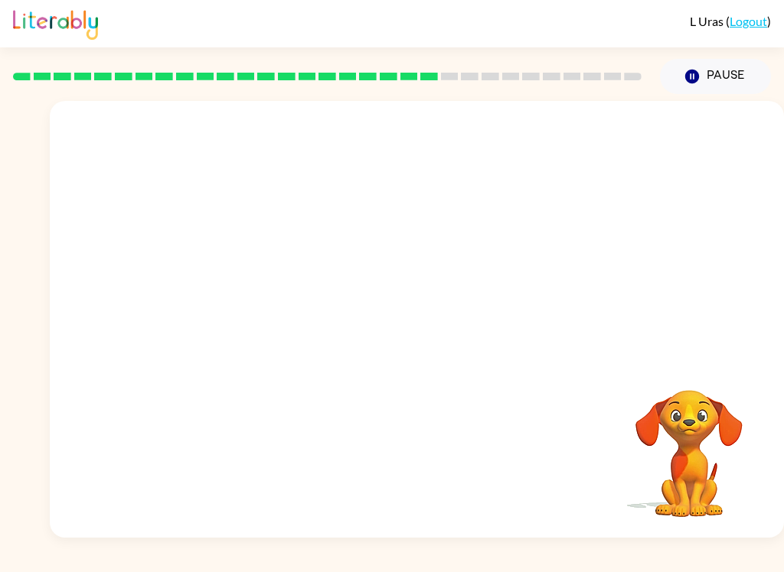
click at [714, 82] on button "Pause Pause" at bounding box center [715, 76] width 111 height 35
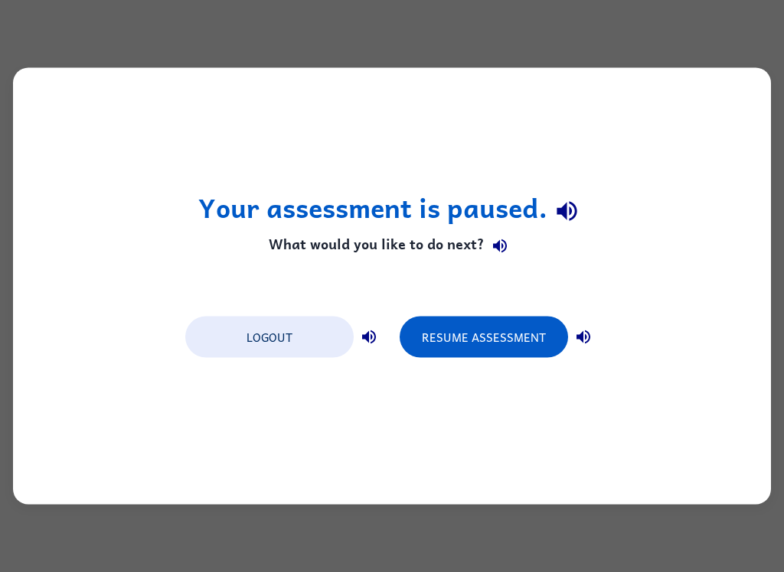
click at [489, 331] on button "Resume Assessment" at bounding box center [483, 337] width 168 height 41
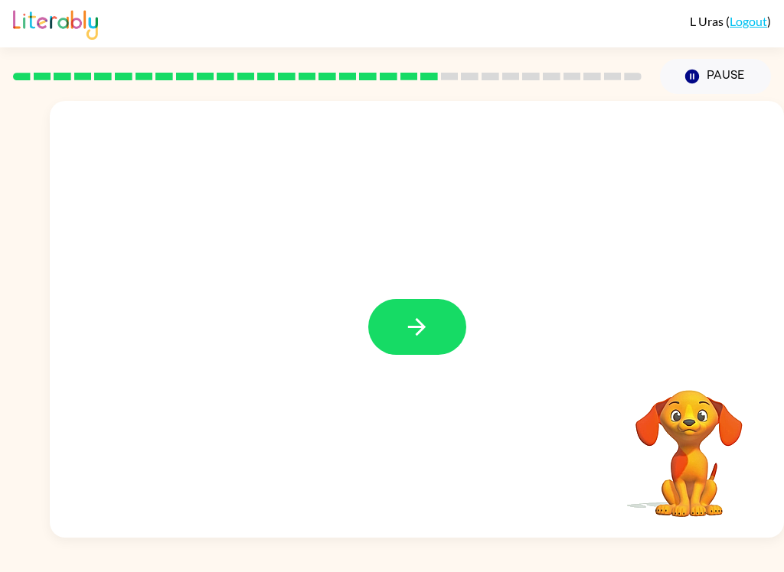
click at [422, 347] on button "button" at bounding box center [417, 327] width 98 height 56
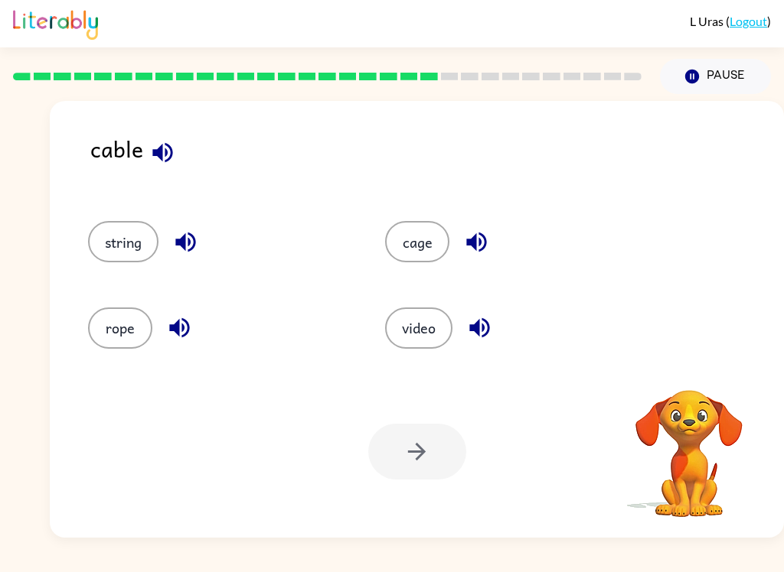
click at [103, 240] on button "string" at bounding box center [123, 241] width 70 height 41
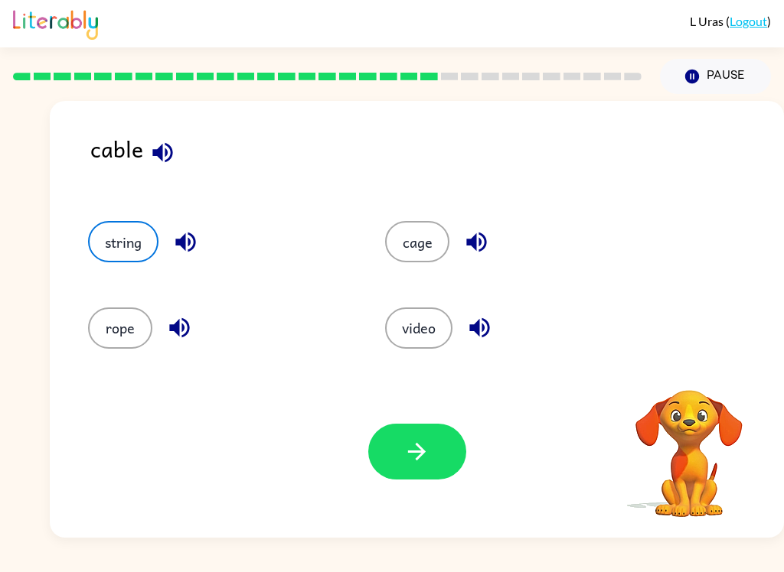
click at [418, 463] on icon "button" at bounding box center [416, 451] width 27 height 27
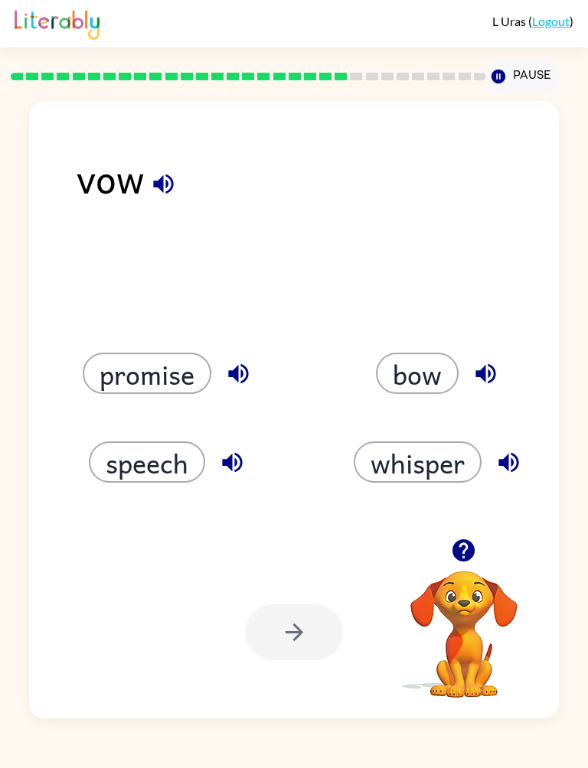
click at [422, 369] on button "bow" at bounding box center [417, 373] width 83 height 41
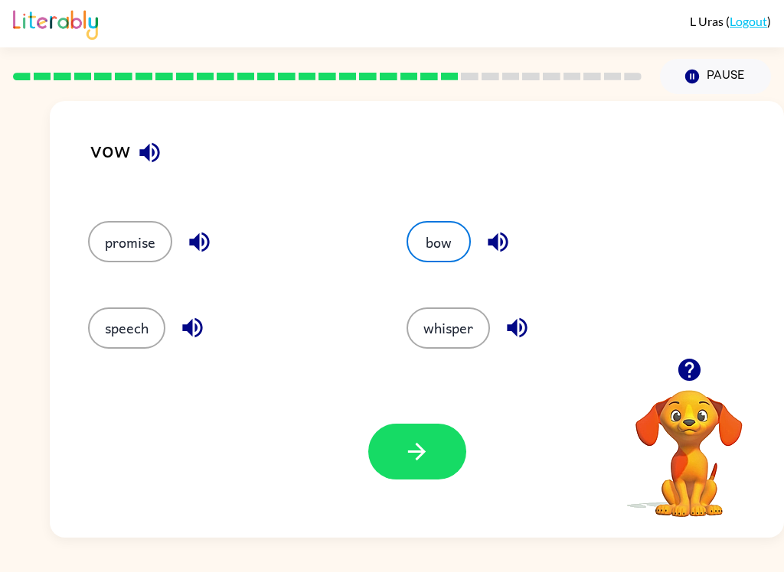
click at [425, 448] on icon "button" at bounding box center [416, 451] width 27 height 27
